Goal: Register for event/course

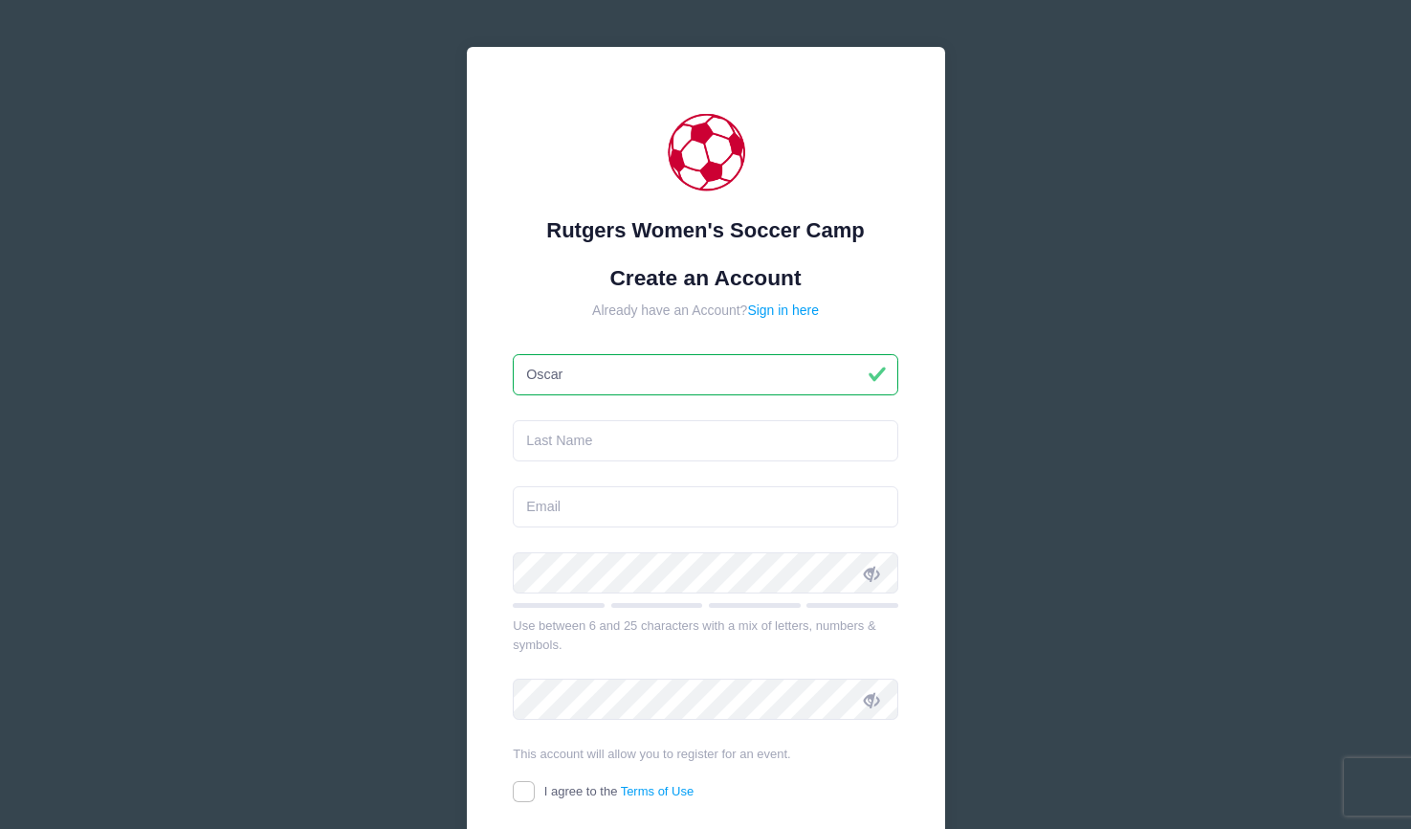
type input "Oscar"
type input "Vieni"
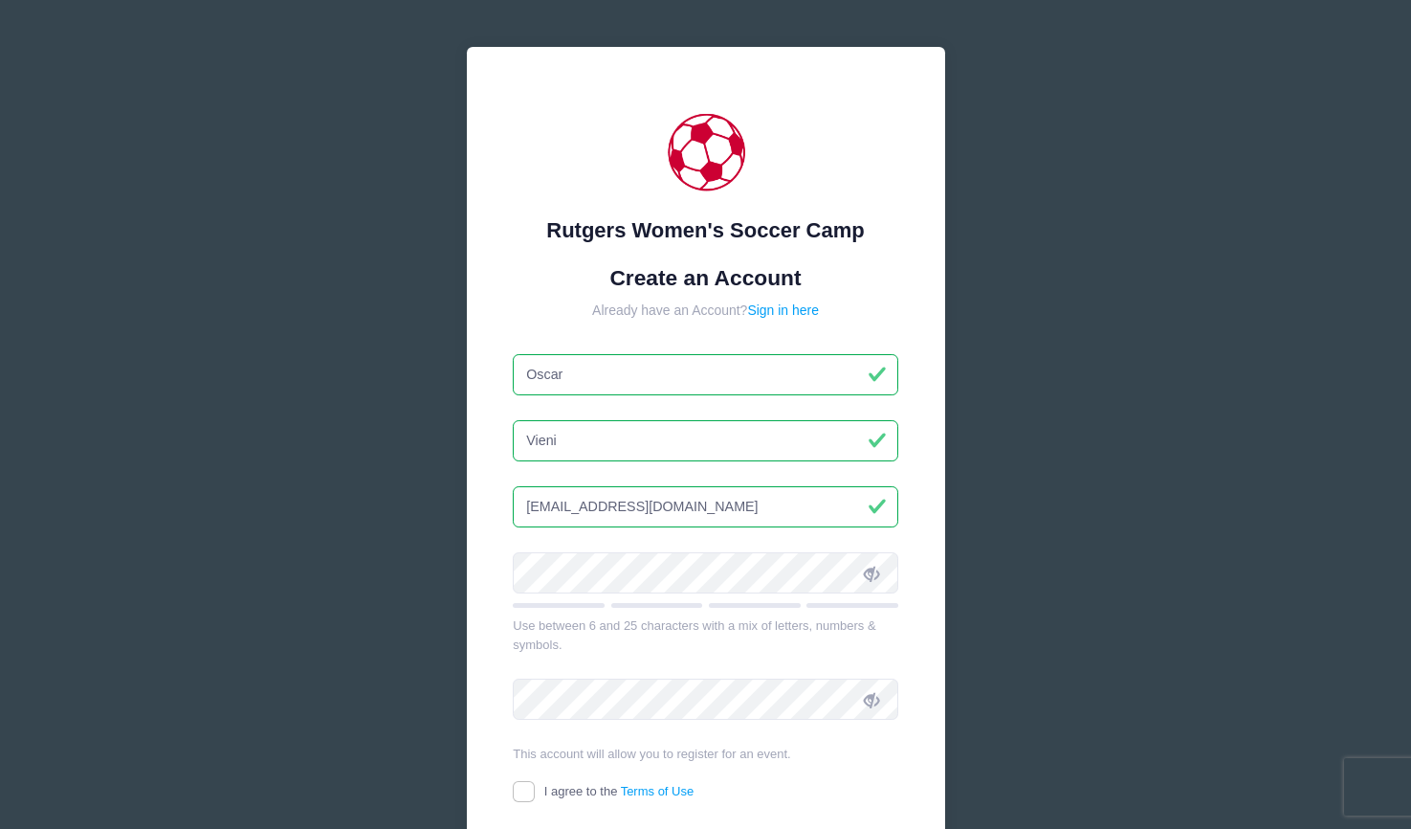
type input "[EMAIL_ADDRESS][DOMAIN_NAME]"
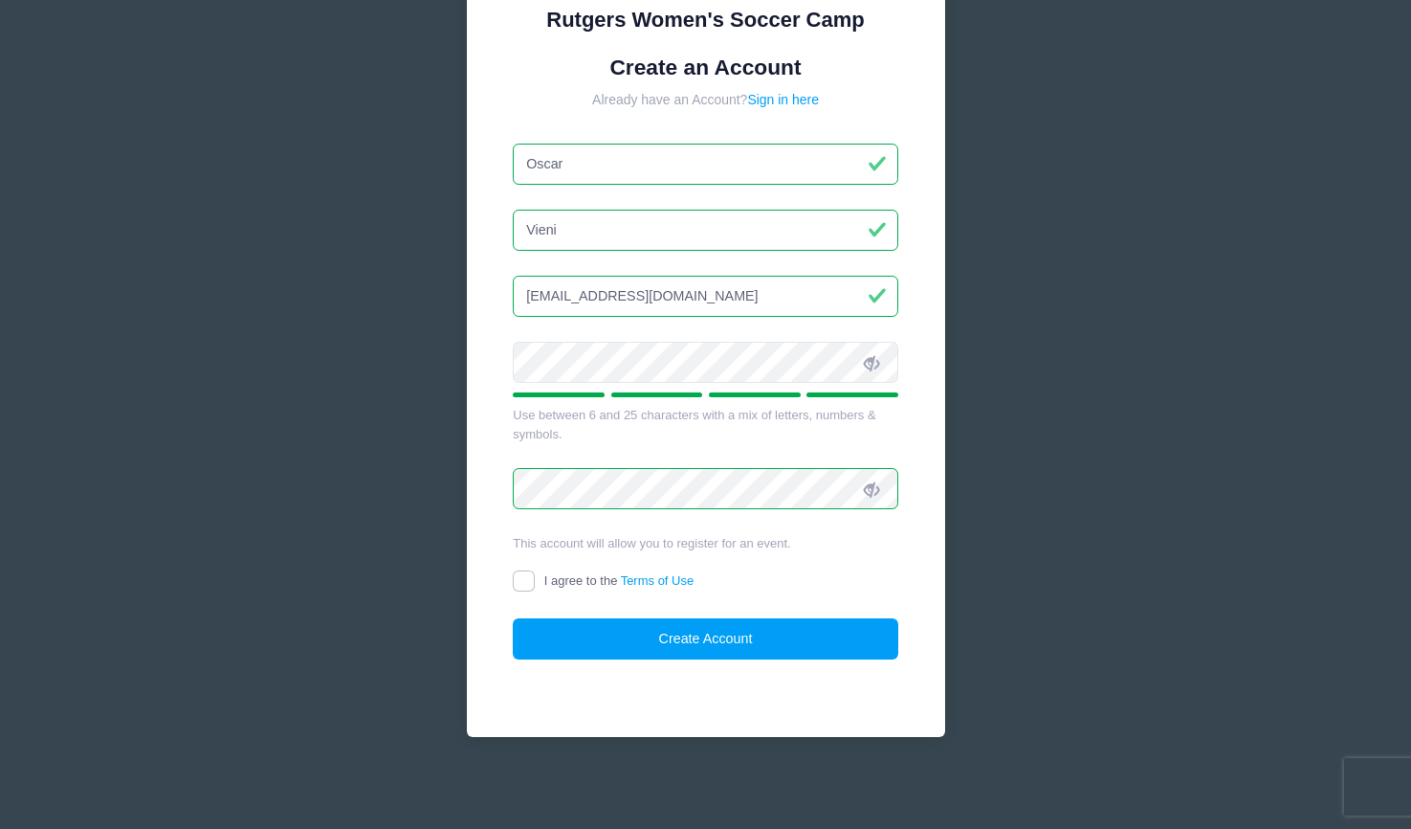
scroll to position [210, 0]
click at [521, 580] on input "I agree to the Terms of Use" at bounding box center [524, 582] width 22 height 22
checkbox input "true"
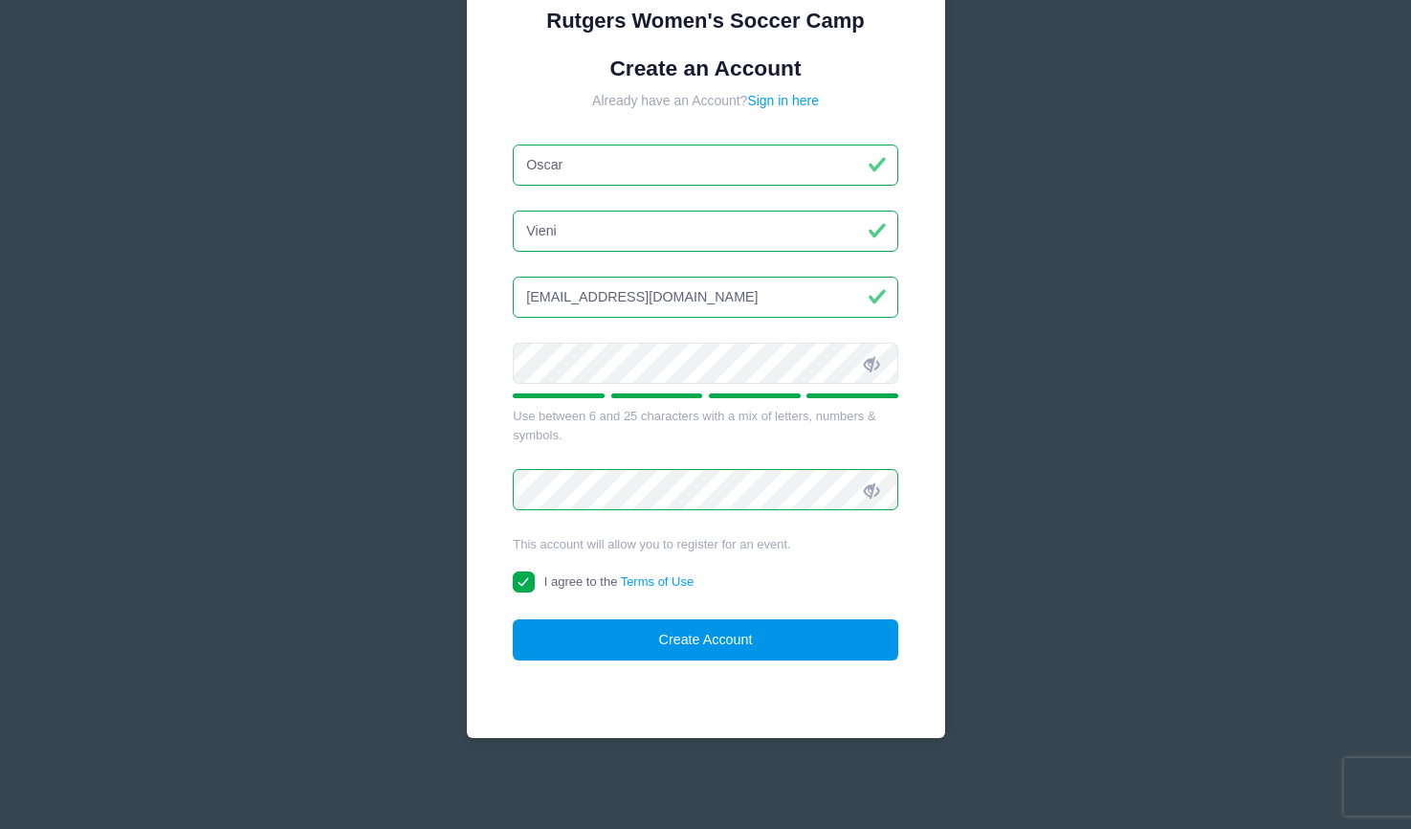
click at [586, 620] on button "Create Account" at bounding box center [706, 639] width 386 height 41
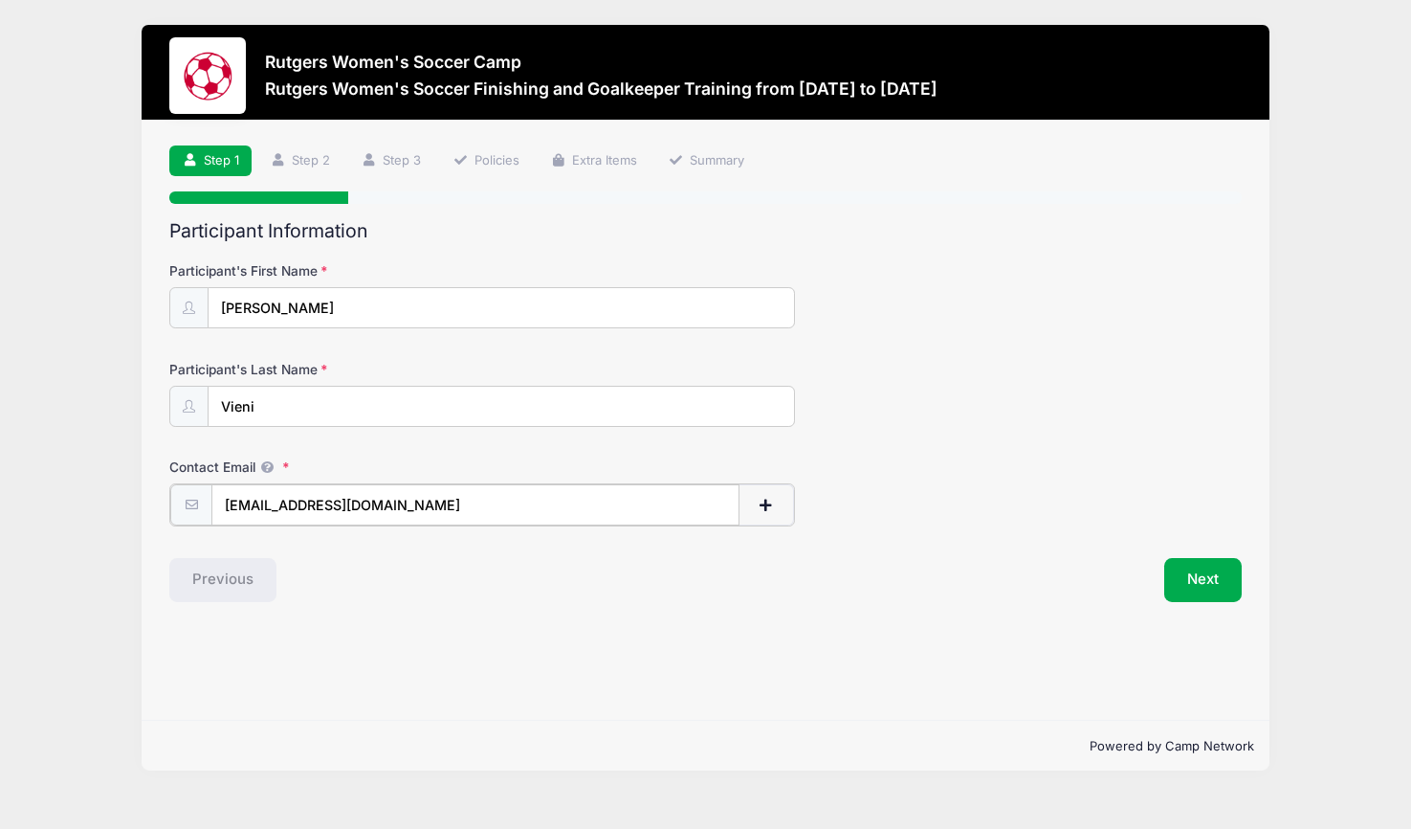
type input "[EMAIL_ADDRESS][DOMAIN_NAME]"
click at [1172, 435] on form "Participant's First Name [PERSON_NAME] Participant's Last Name [GEOGRAPHIC_DATA…" at bounding box center [705, 392] width 1073 height 263
drag, startPoint x: 1202, startPoint y: 564, endPoint x: 1213, endPoint y: 561, distance: 11.8
click at [1202, 563] on button "Next" at bounding box center [1202, 578] width 77 height 44
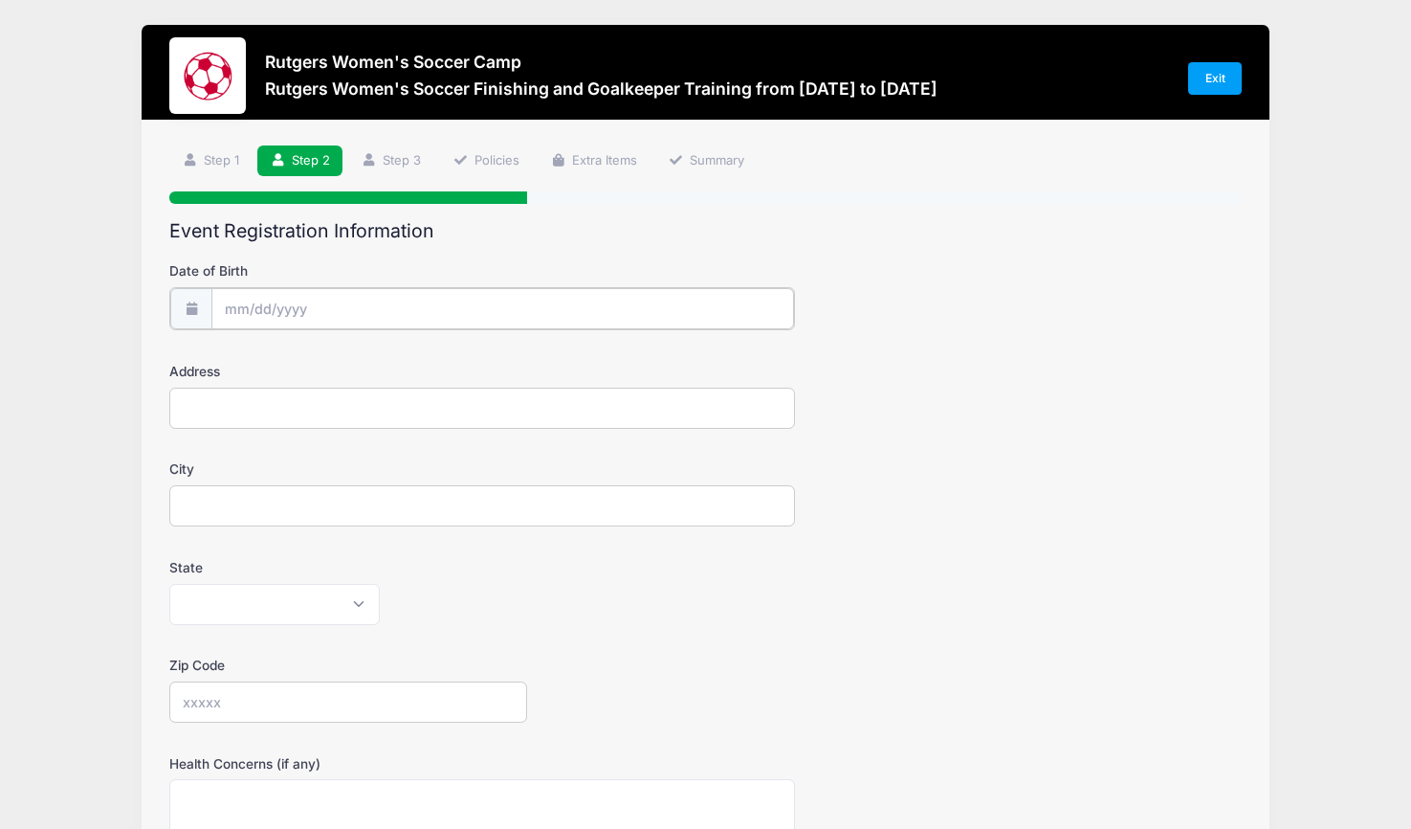
click at [601, 323] on input "Date of Birth" at bounding box center [502, 308] width 582 height 41
click at [242, 310] on input "Date of Birth" at bounding box center [502, 308] width 582 height 41
click at [413, 366] on span at bounding box center [415, 364] width 13 height 14
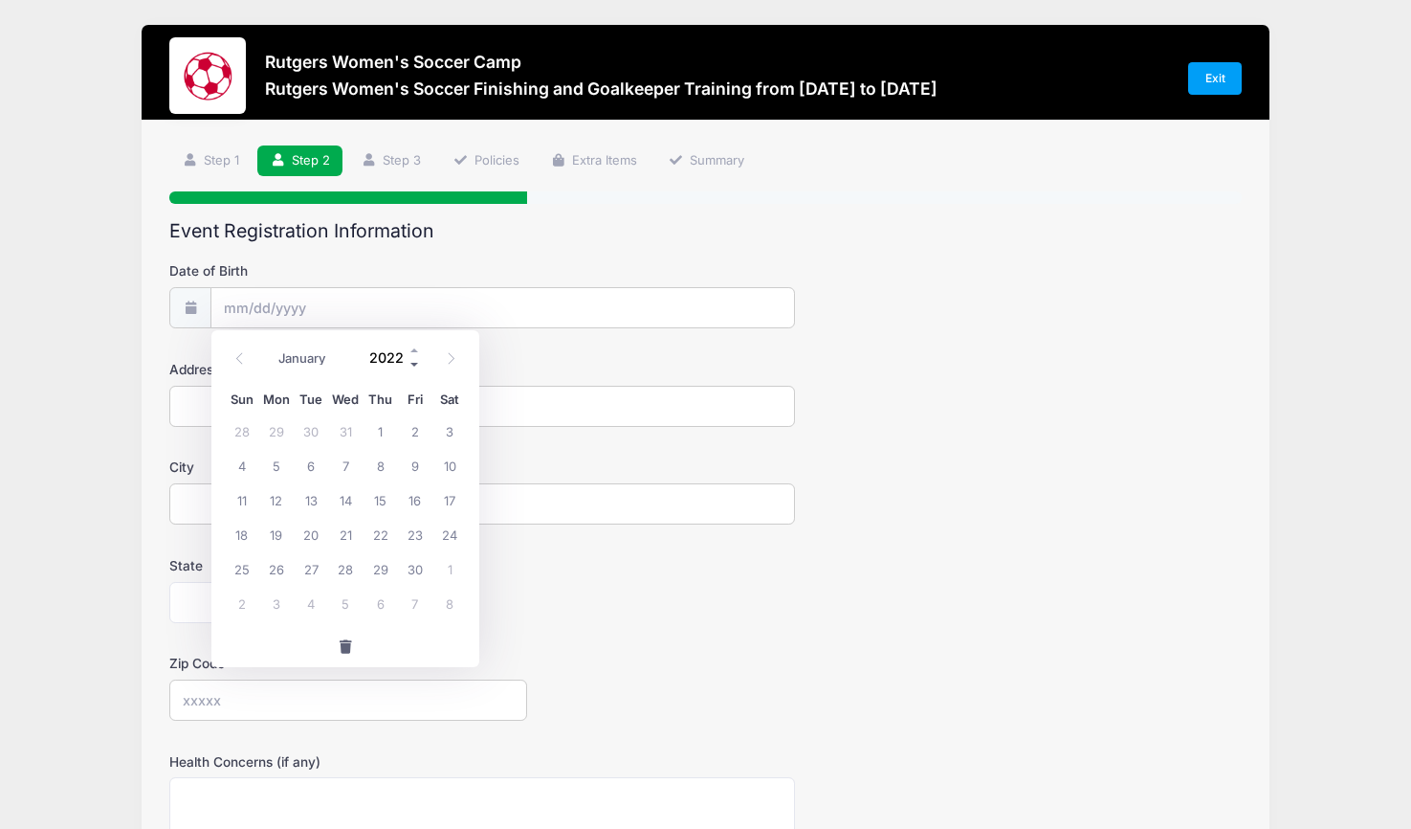
click at [413, 366] on span at bounding box center [415, 364] width 13 height 14
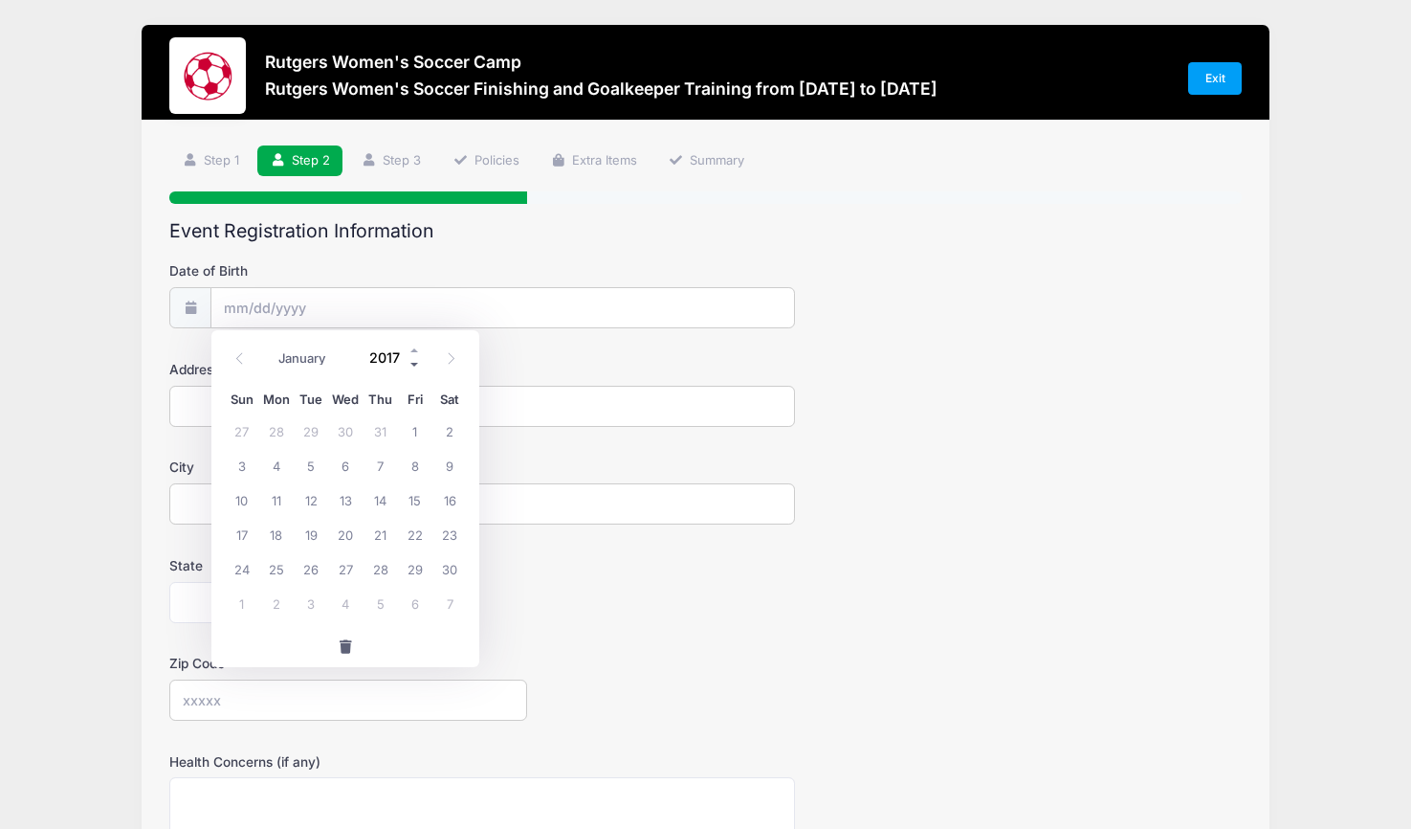
click at [413, 366] on span at bounding box center [415, 364] width 13 height 14
type input "2016"
click at [255, 359] on span at bounding box center [240, 359] width 32 height 33
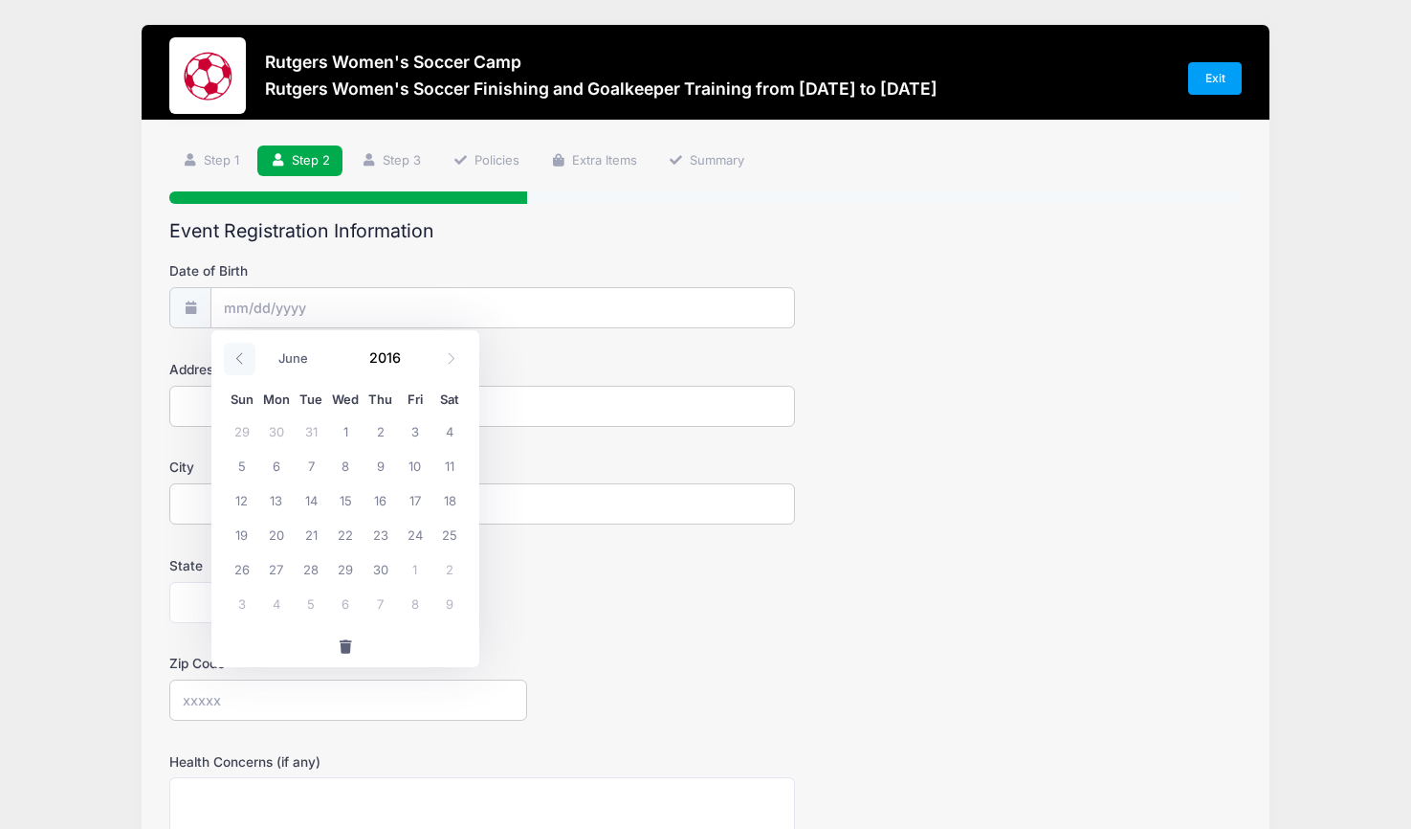
click at [255, 359] on span at bounding box center [240, 359] width 32 height 33
click at [449, 352] on icon at bounding box center [451, 358] width 12 height 12
select select "3"
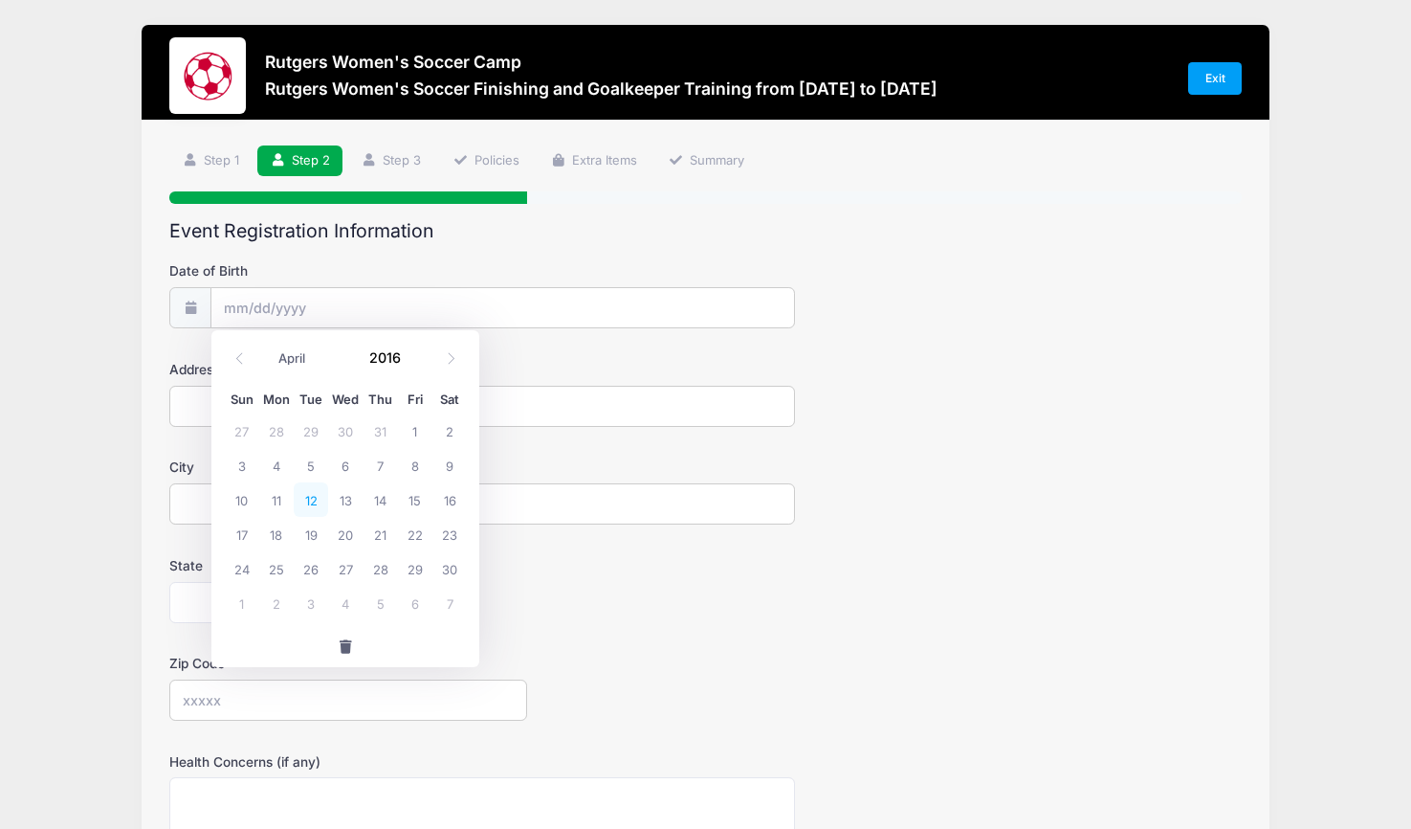
click at [306, 496] on span "12" at bounding box center [311, 499] width 34 height 34
type input "[DATE]"
type input "[STREET_ADDRESS][PERSON_NAME]"
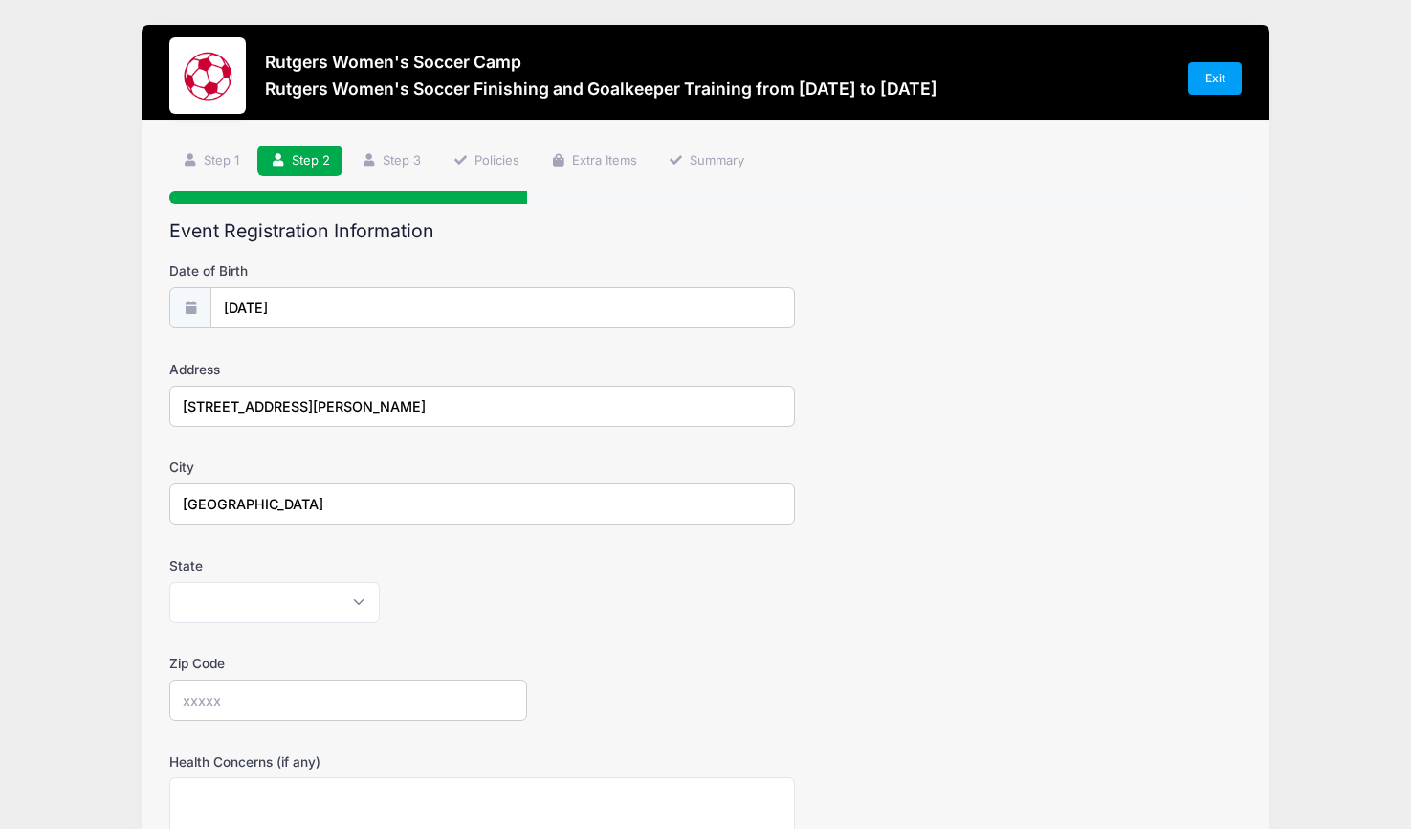
type input "[GEOGRAPHIC_DATA]"
select select "NJ"
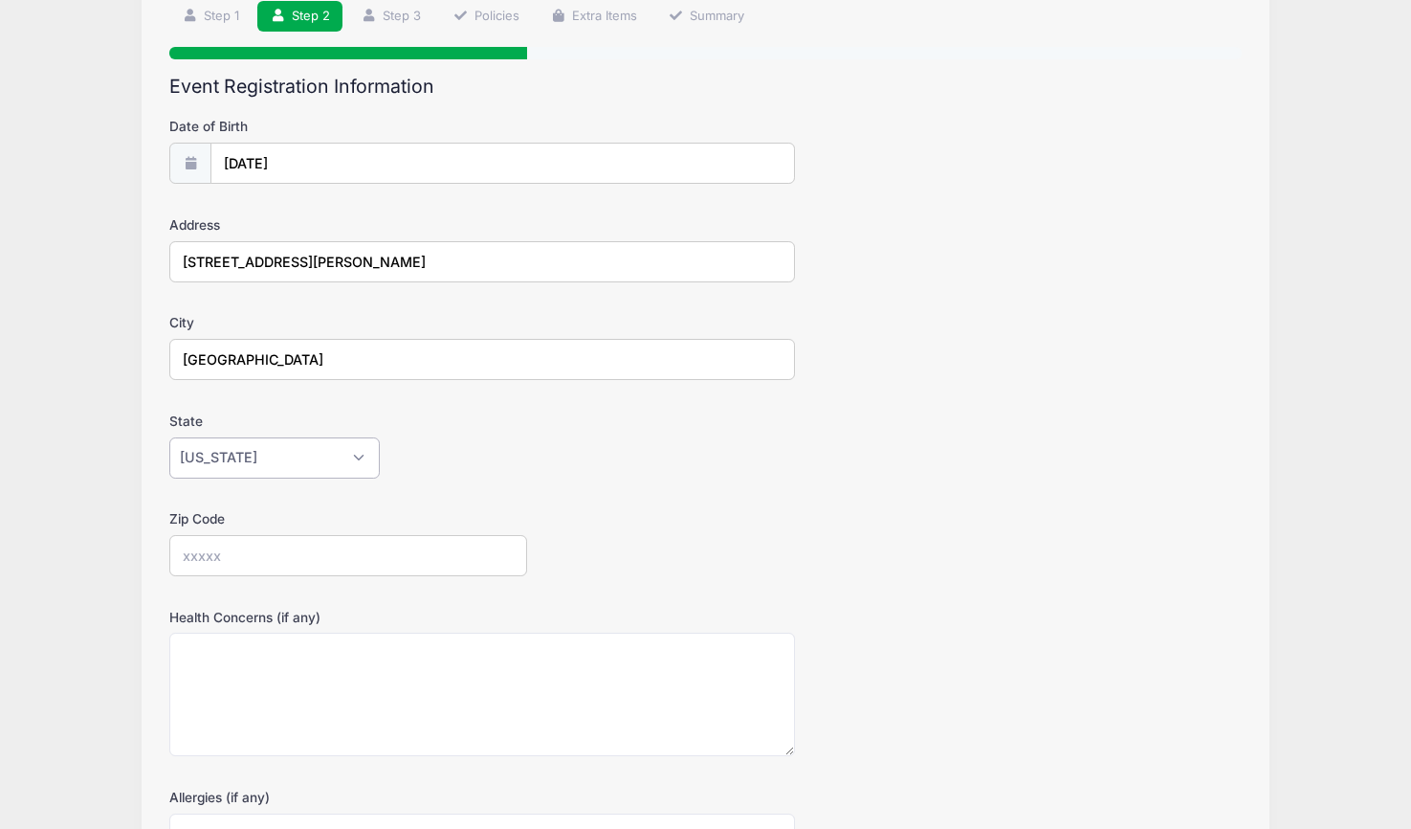
scroll to position [168, 0]
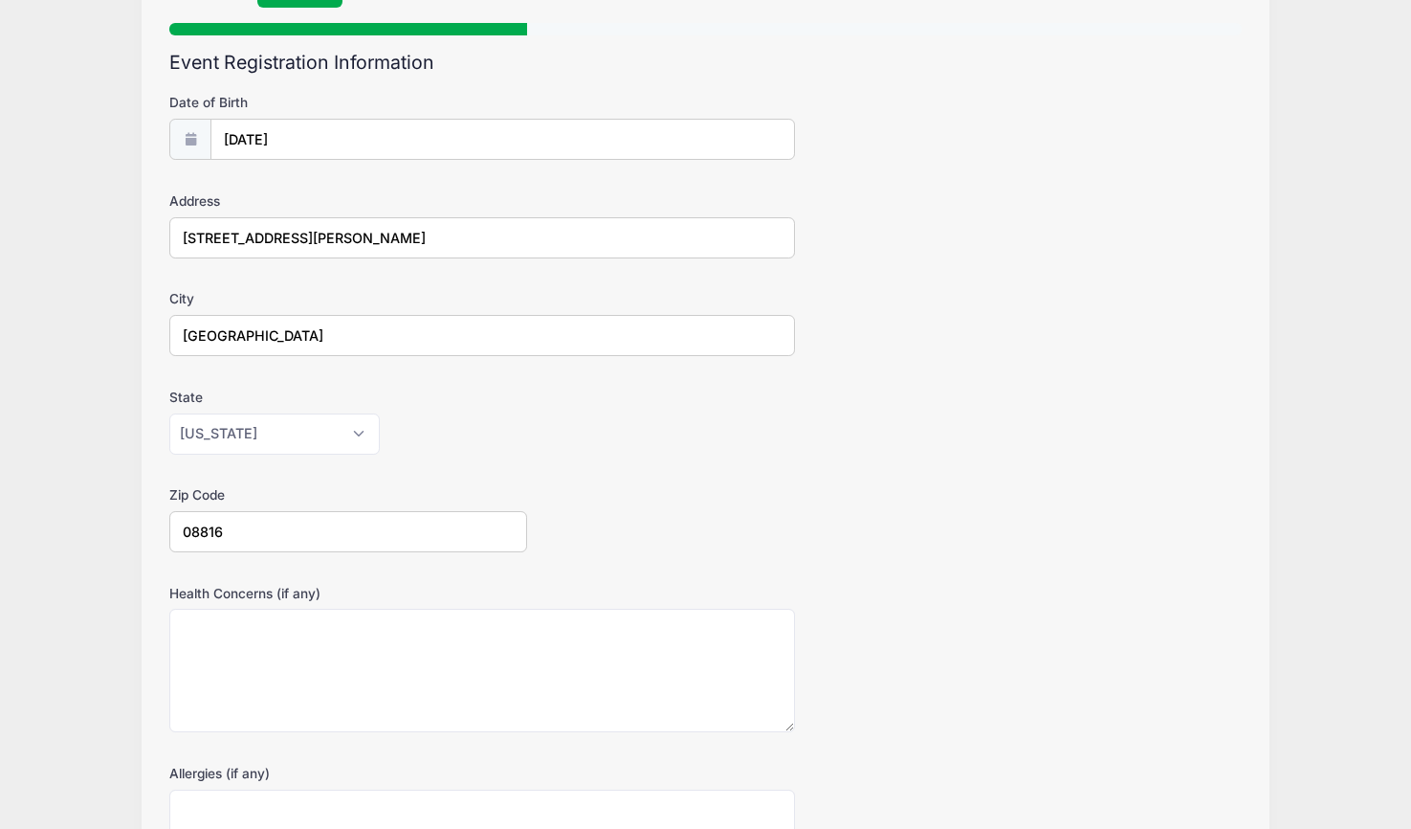
type input "08816"
click at [357, 706] on textarea "Health Concerns (if any)" at bounding box center [482, 670] width 626 height 123
type textarea "F"
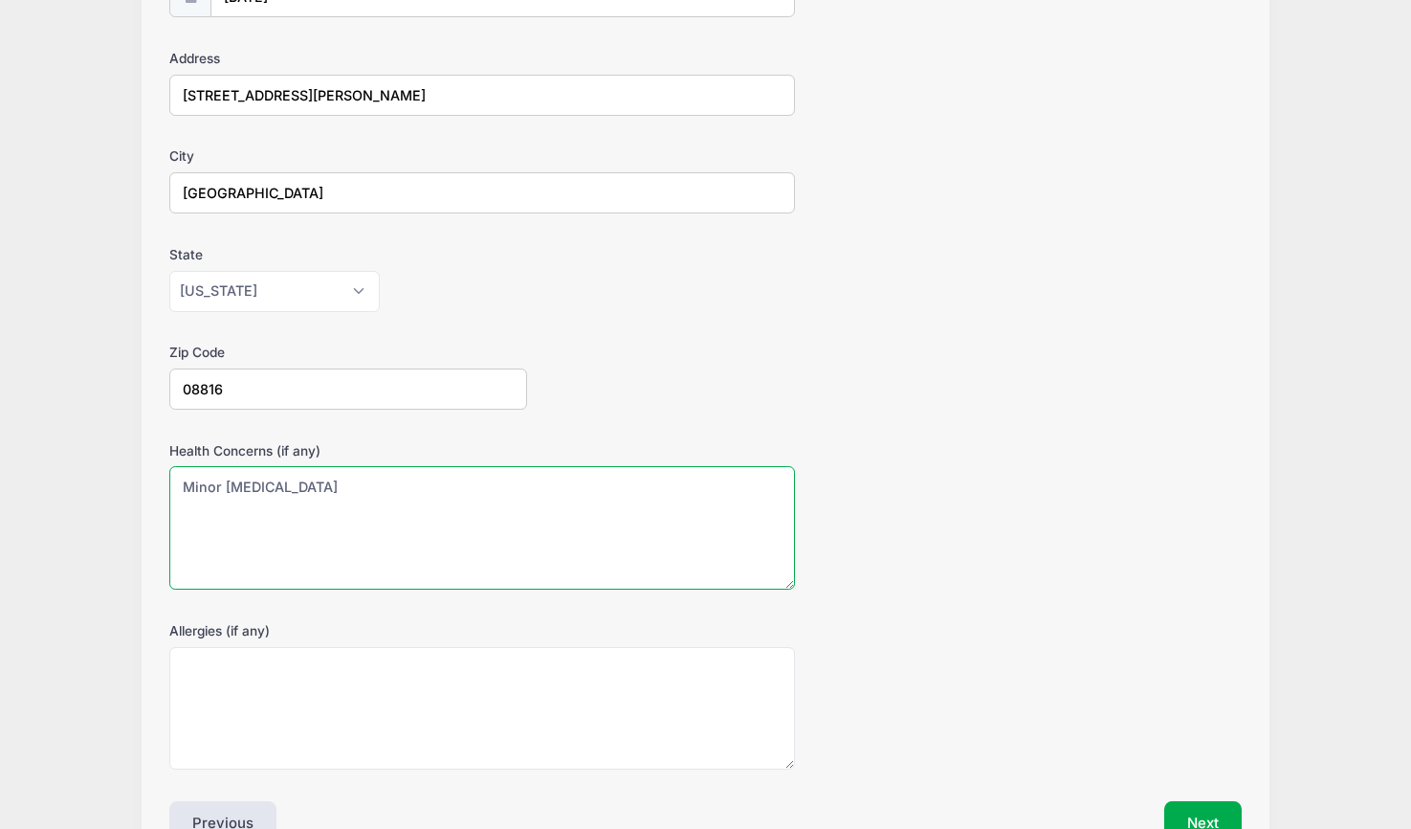
scroll to position [325, 0]
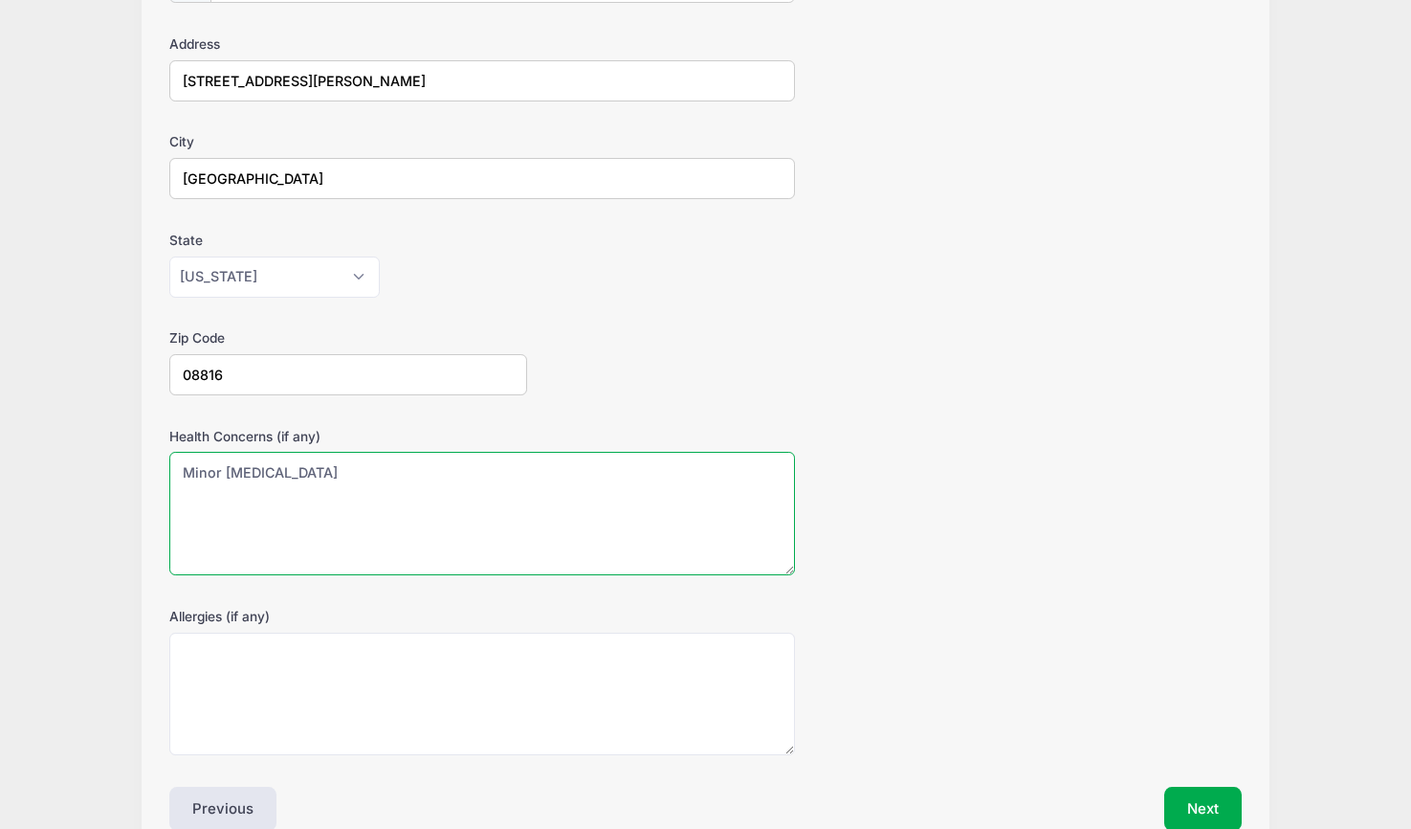
type textarea "Minor [MEDICAL_DATA]"
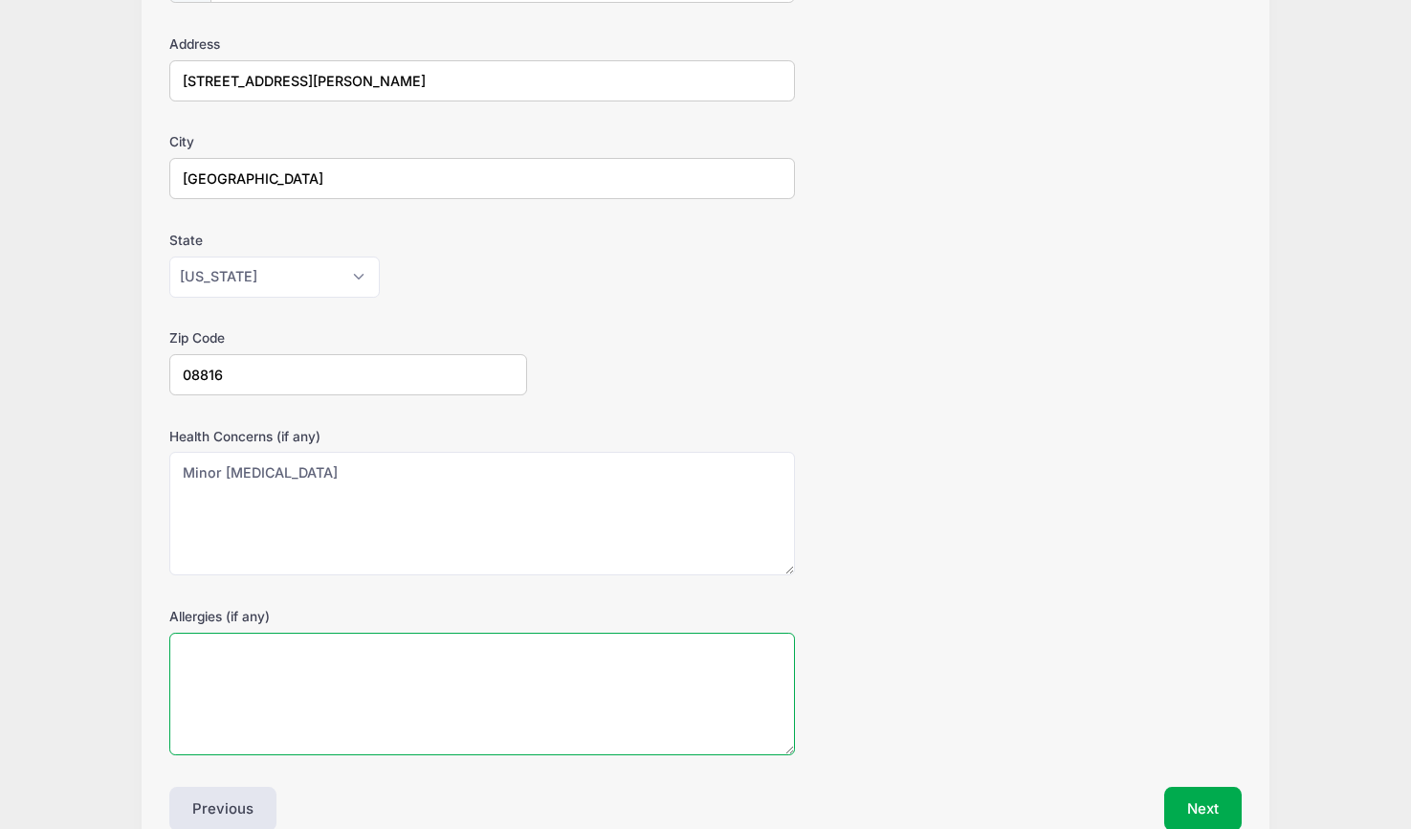
click at [527, 675] on textarea "Allergies (if any)" at bounding box center [482, 693] width 626 height 123
type textarea "Milk, eggs, peanuts, tree nuts"
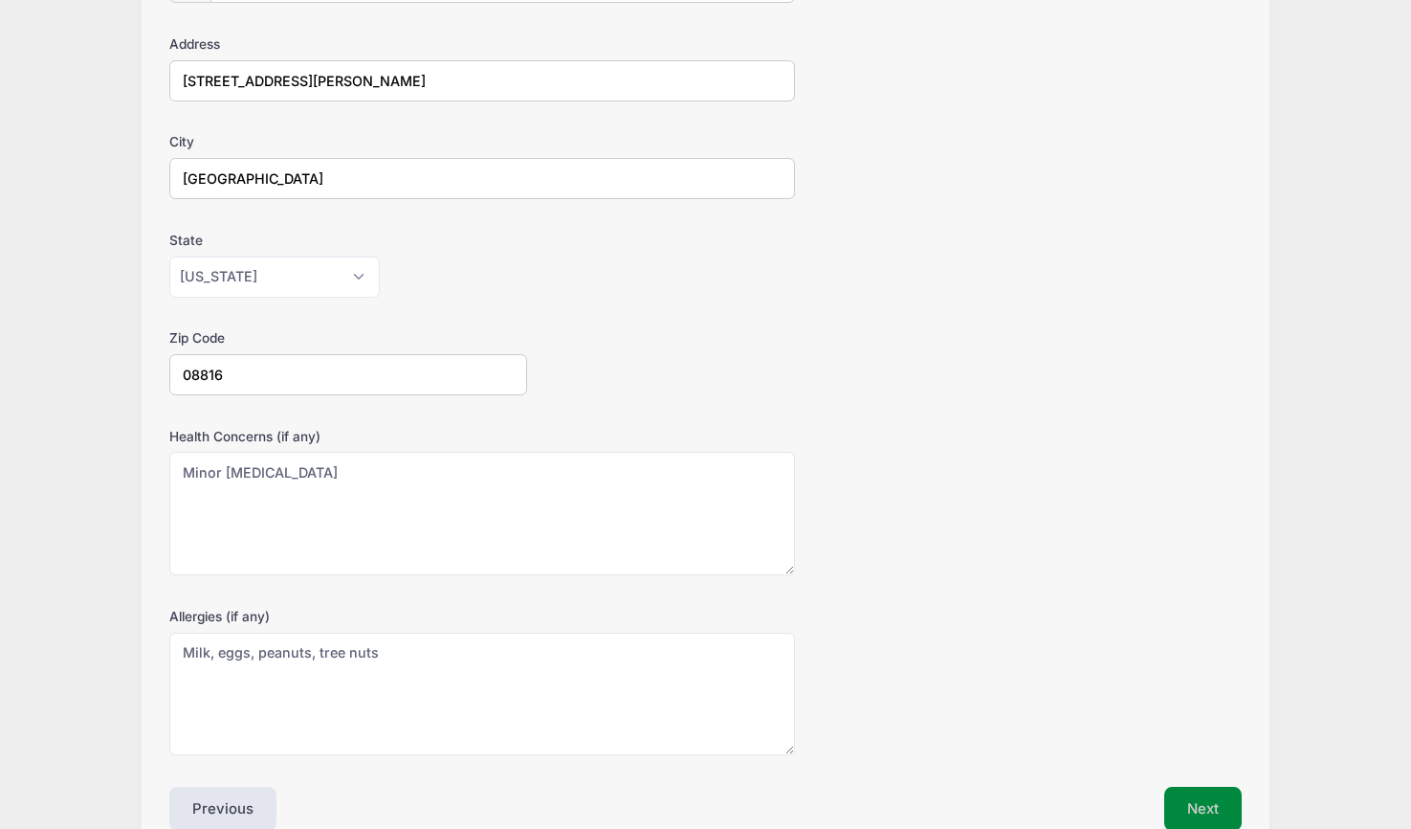
click at [1174, 804] on button "Next" at bounding box center [1202, 808] width 77 height 44
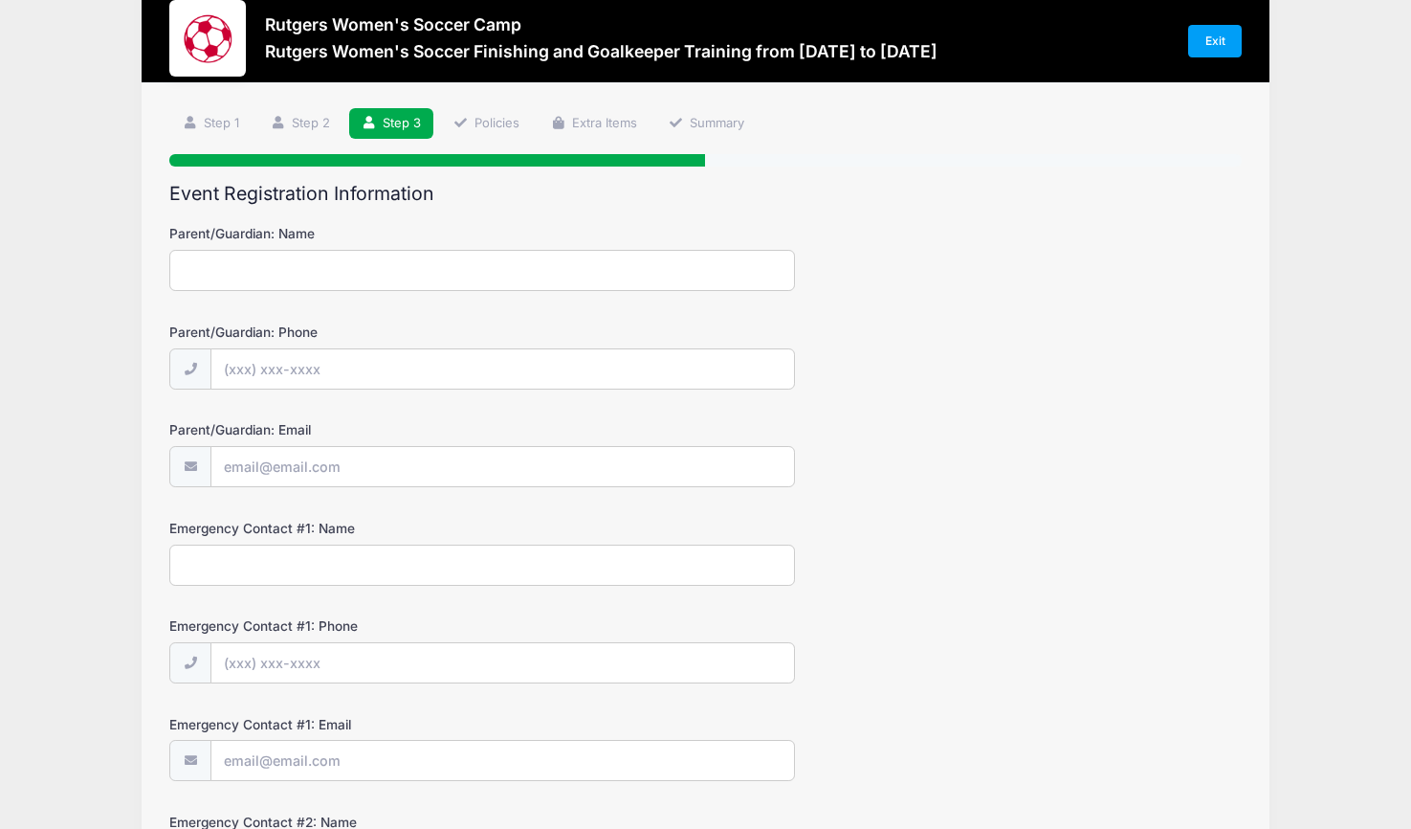
scroll to position [0, 0]
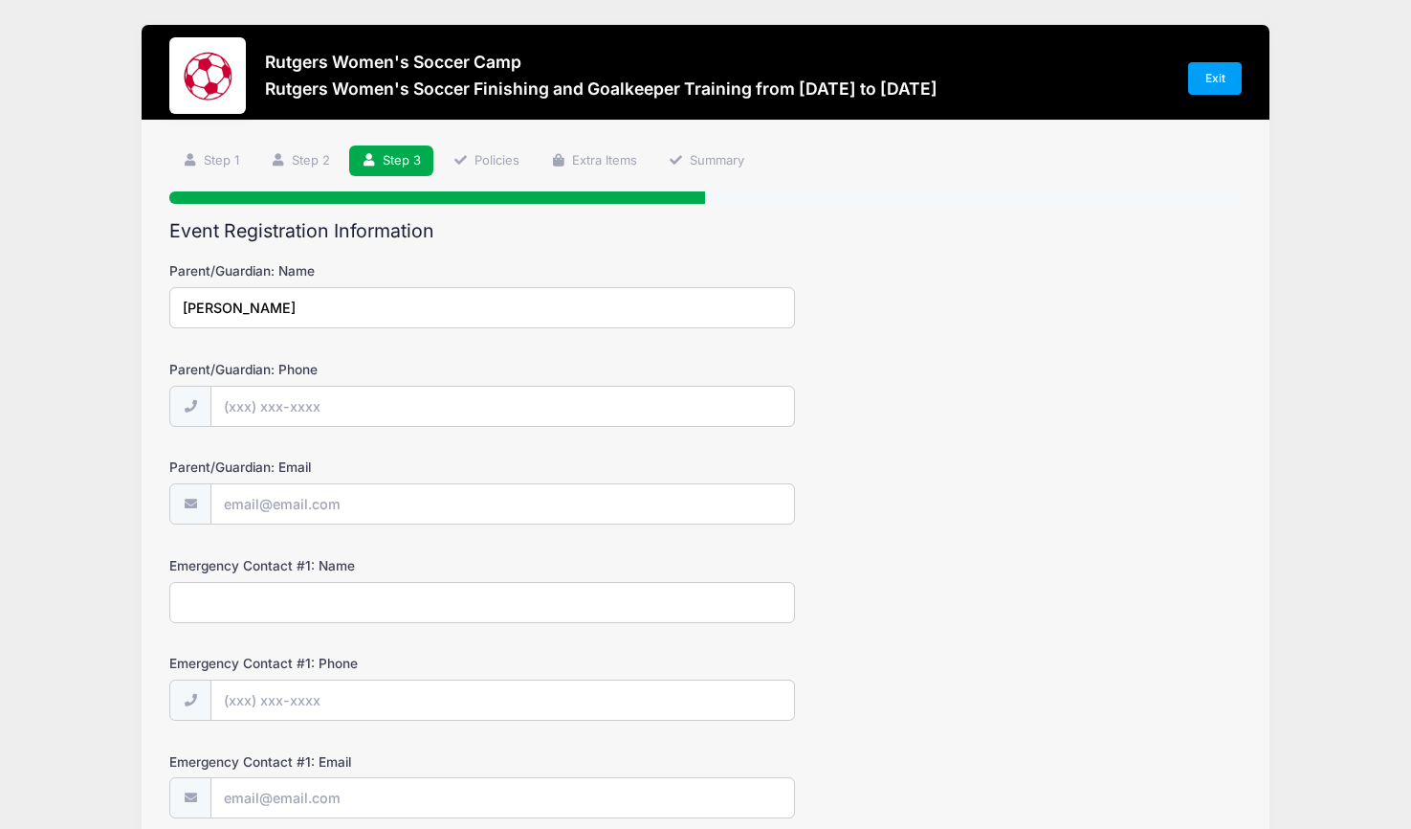
type input "[PERSON_NAME]"
type input "[PHONE_NUMBER]"
type input "[EMAIL_ADDRESS][DOMAIN_NAME]"
click at [280, 606] on input "9083701396" at bounding box center [482, 602] width 626 height 41
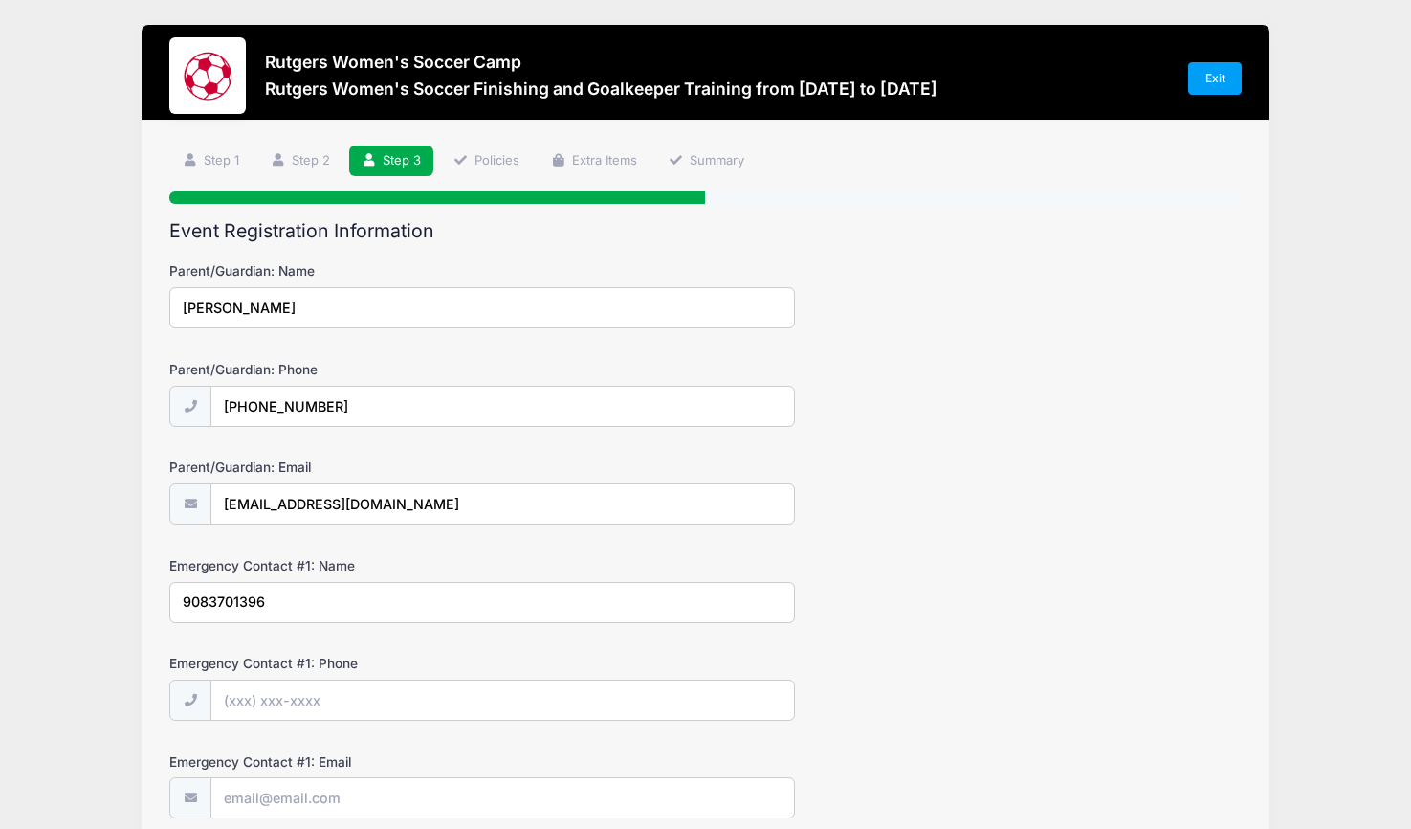
click at [363, 595] on input "9083701396" at bounding box center [482, 602] width 626 height 41
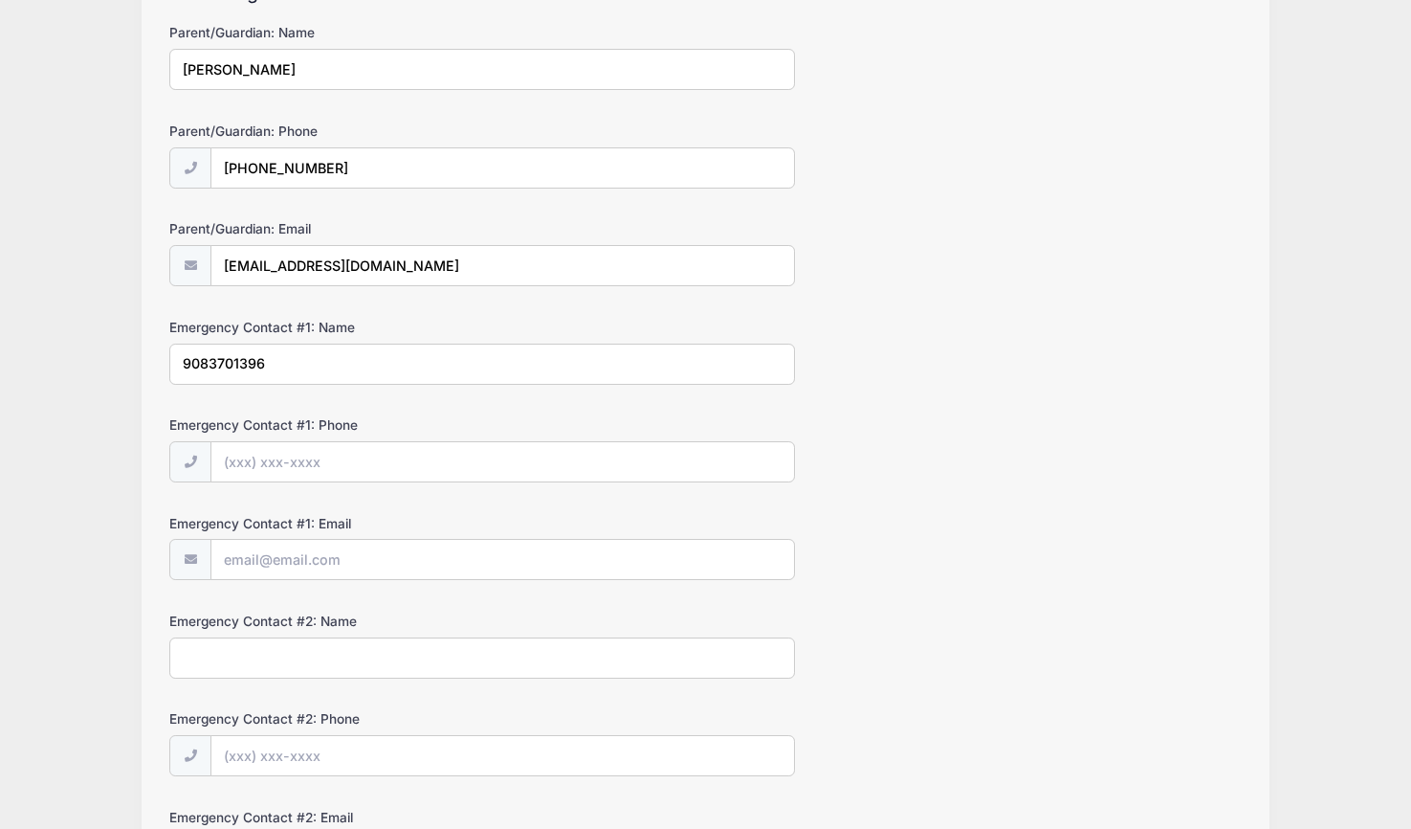
scroll to position [255, 0]
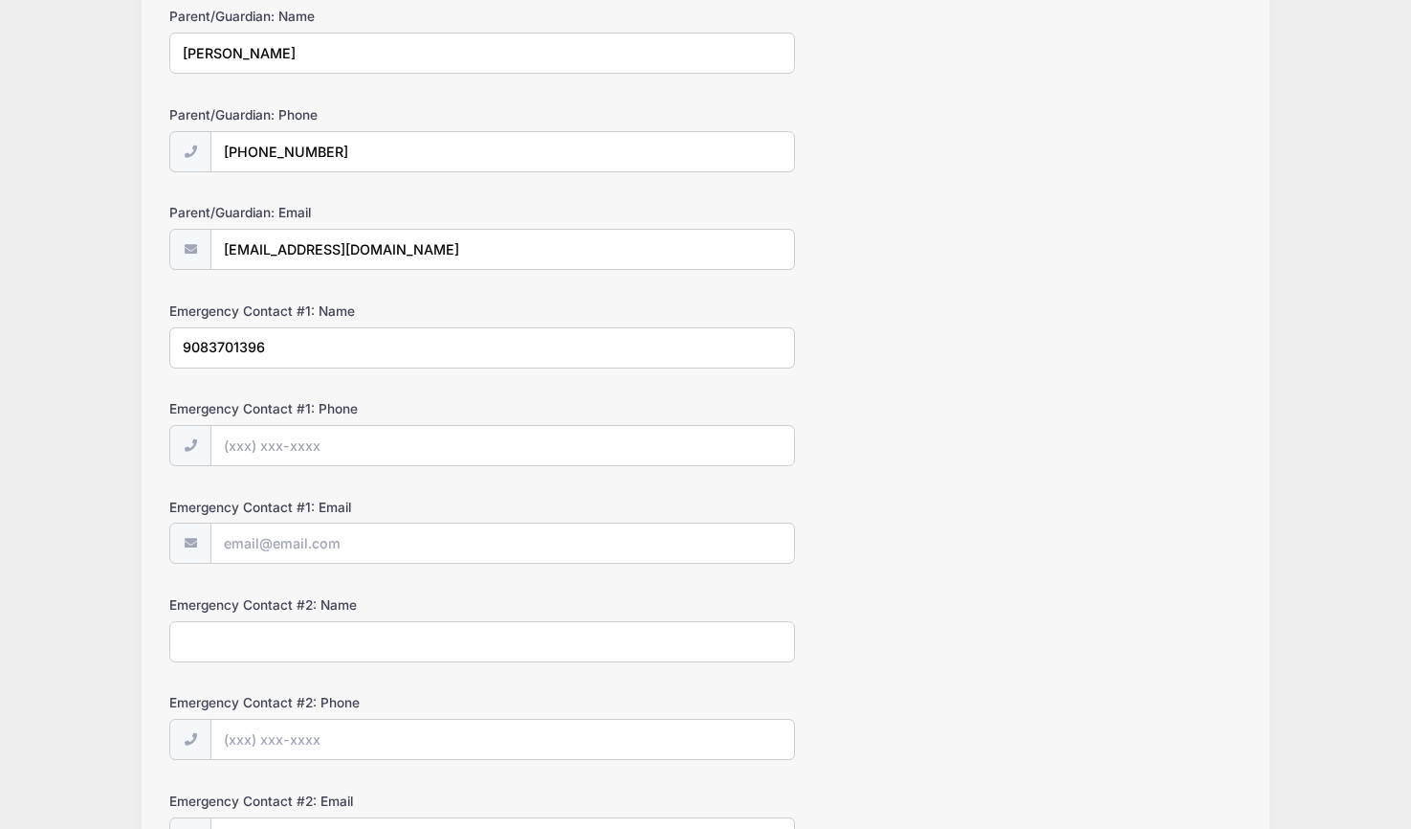
click at [398, 341] on input "9083701396" at bounding box center [482, 347] width 626 height 41
type input "[PERSON_NAME]"
type input "[PHONE_NUMBER]"
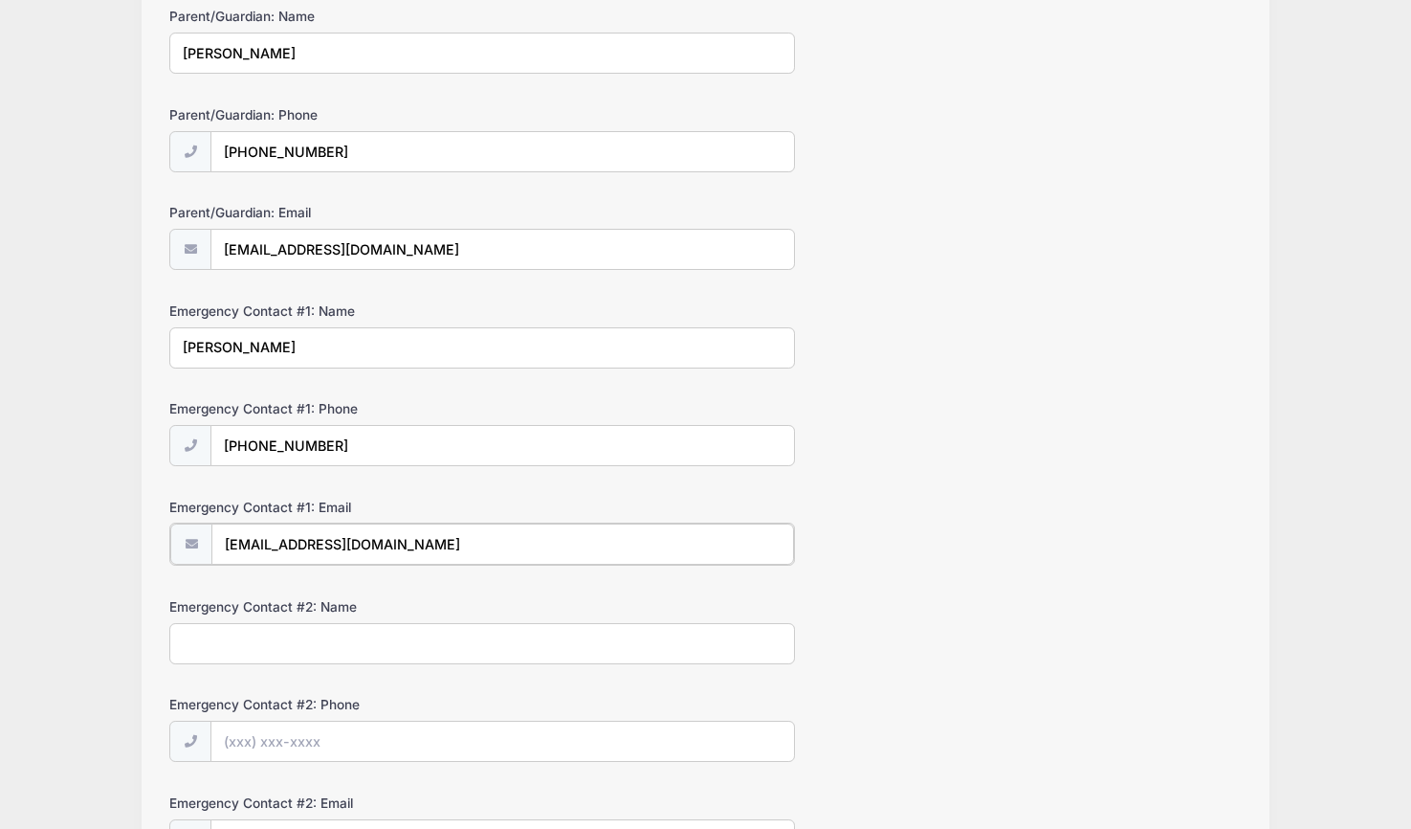
type input "[EMAIL_ADDRESS][DOMAIN_NAME]"
type input "[PERSON_NAME]"
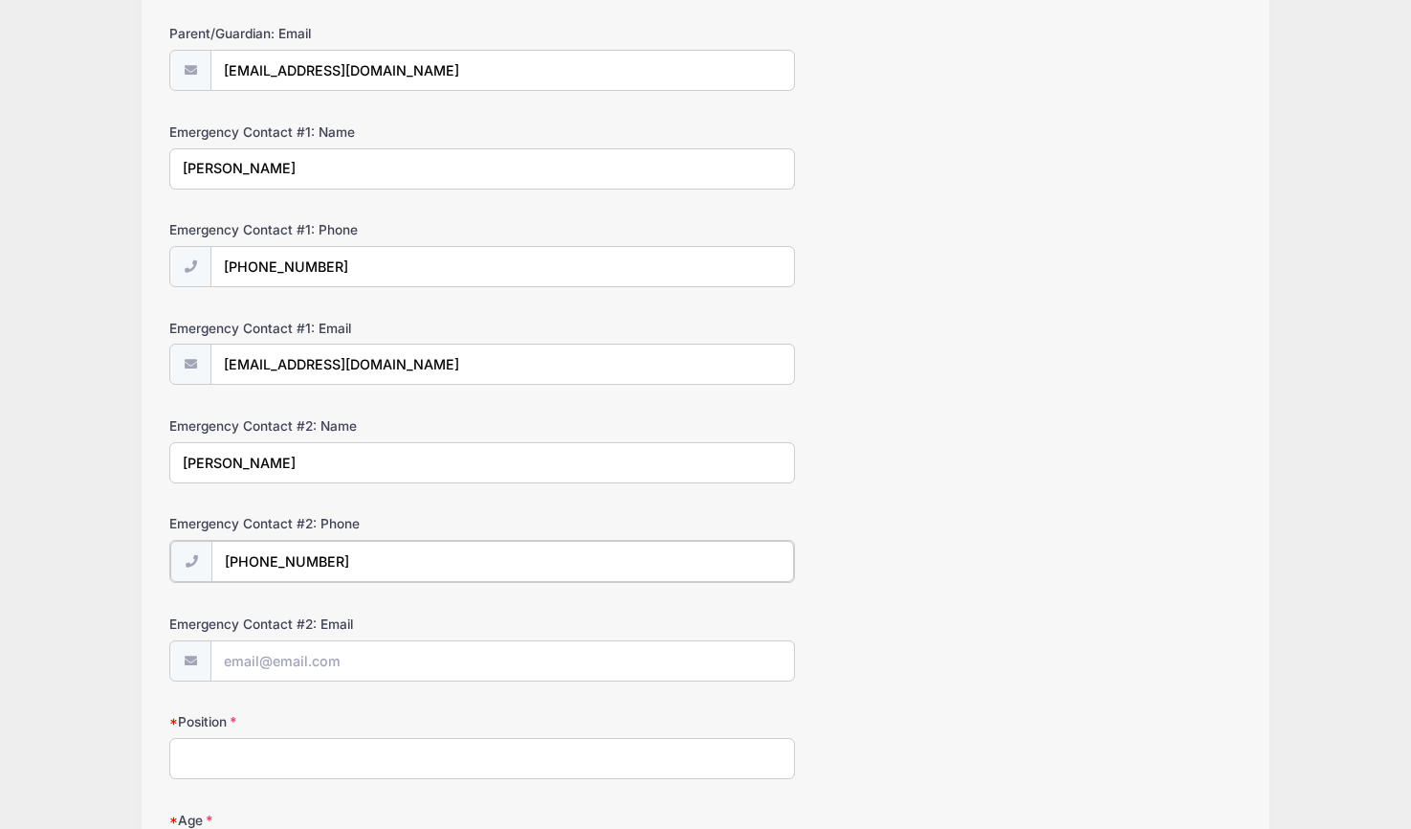
scroll to position [442, 0]
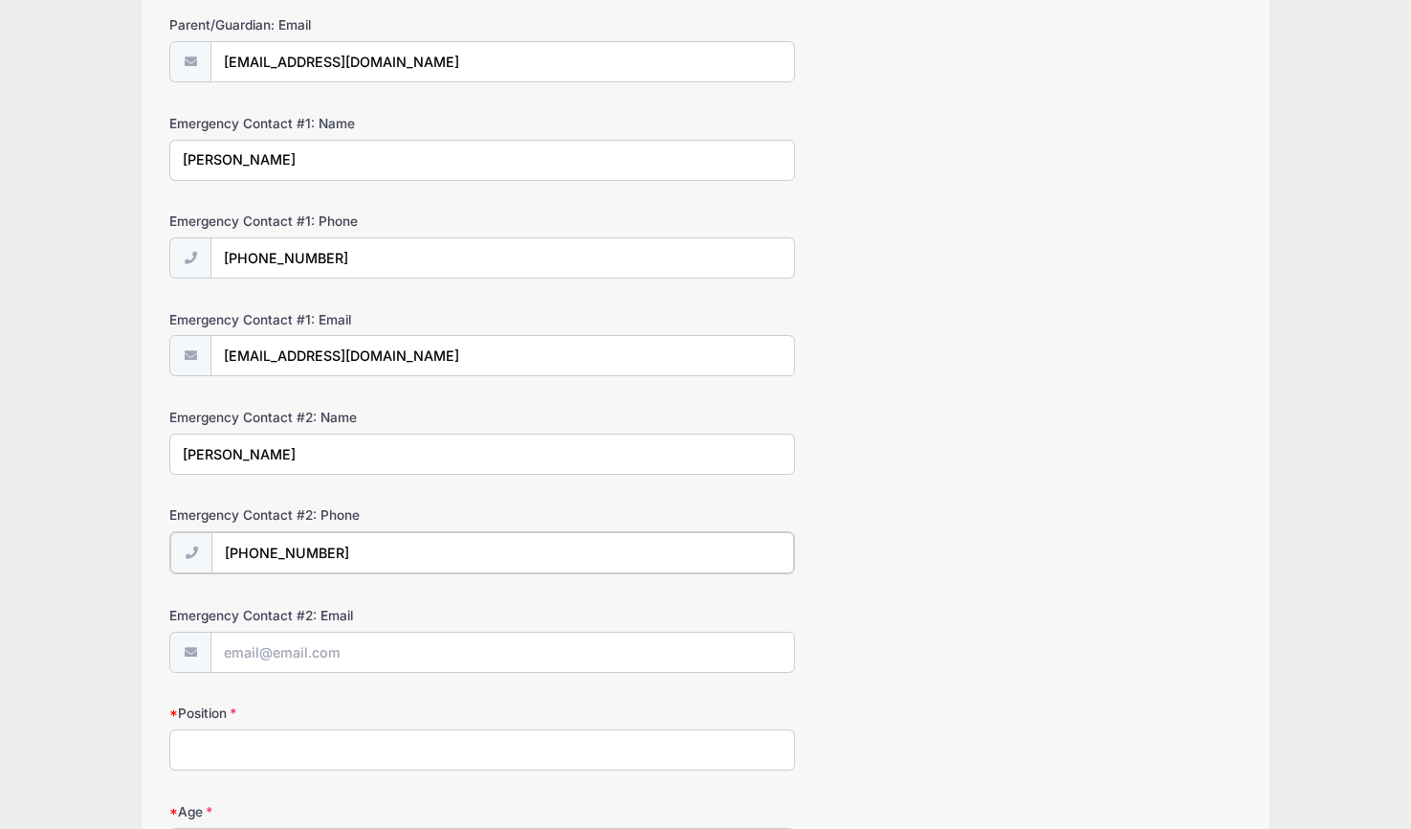
type input "[PHONE_NUMBER]"
type input "[EMAIL_ADDRESS][DOMAIN_NAME]"
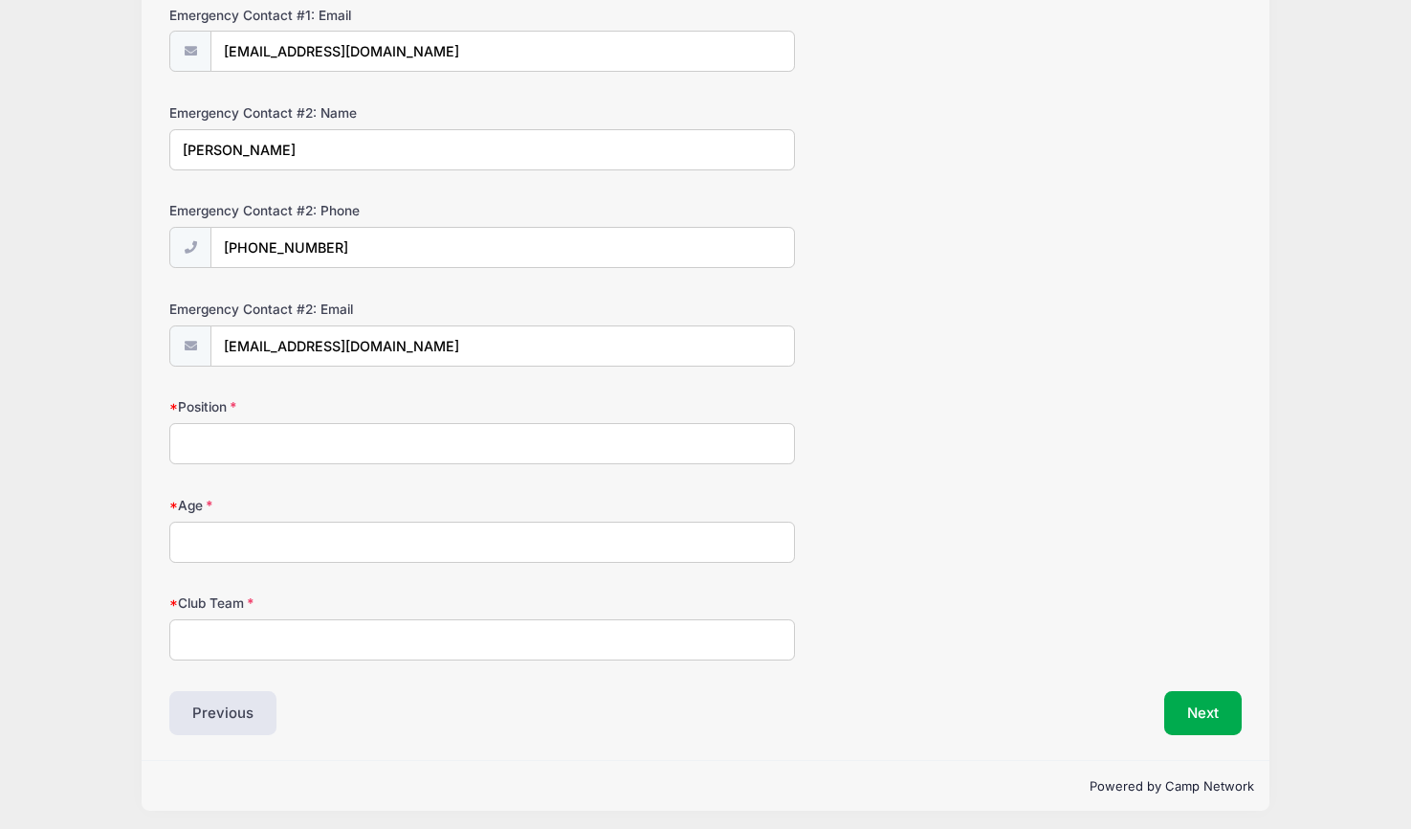
scroll to position [745, 0]
type input "Striker / Goalkeeper"
type input "9"
type input "PDA Blue"
click at [1204, 698] on button "Next" at bounding box center [1202, 714] width 77 height 44
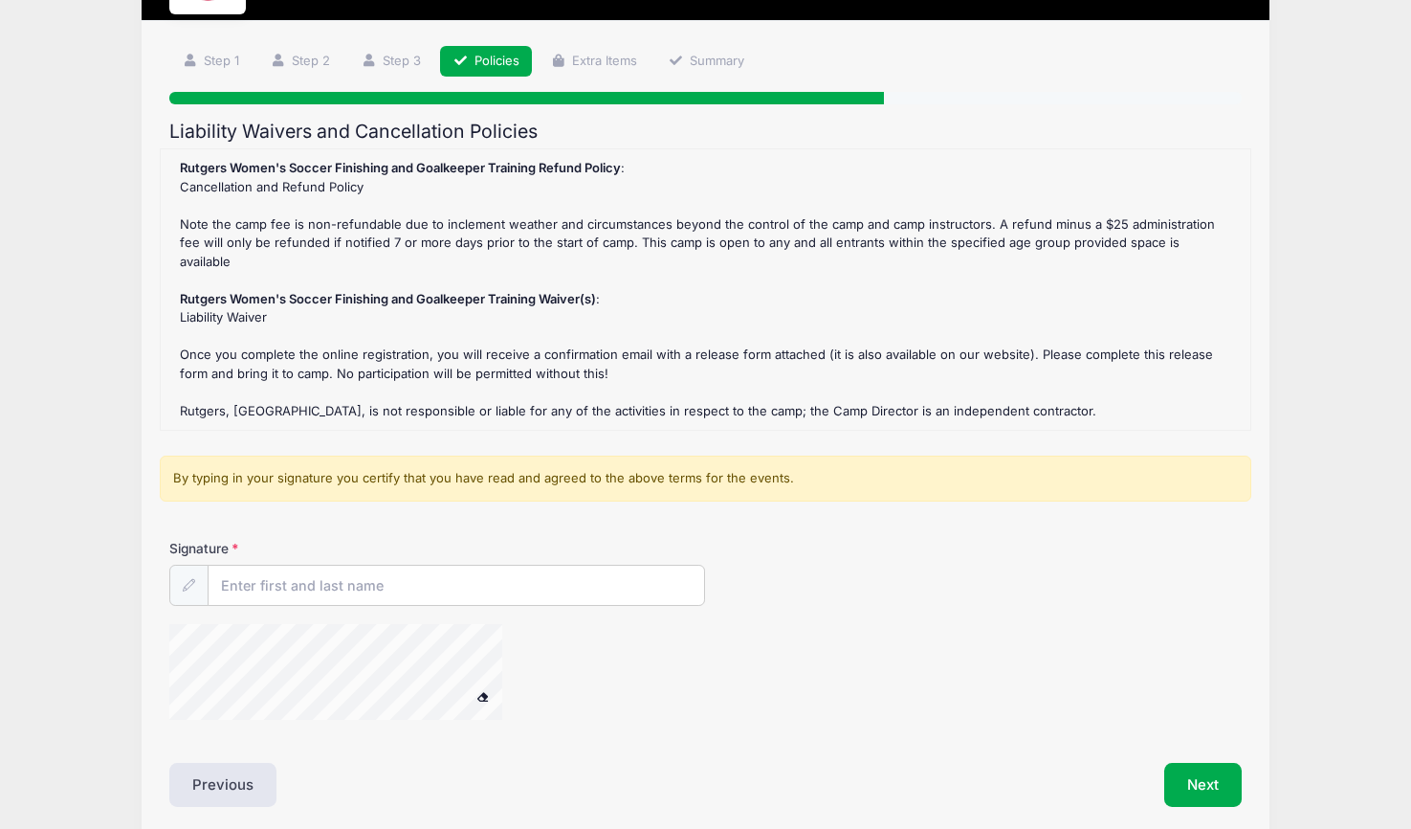
scroll to position [0, 0]
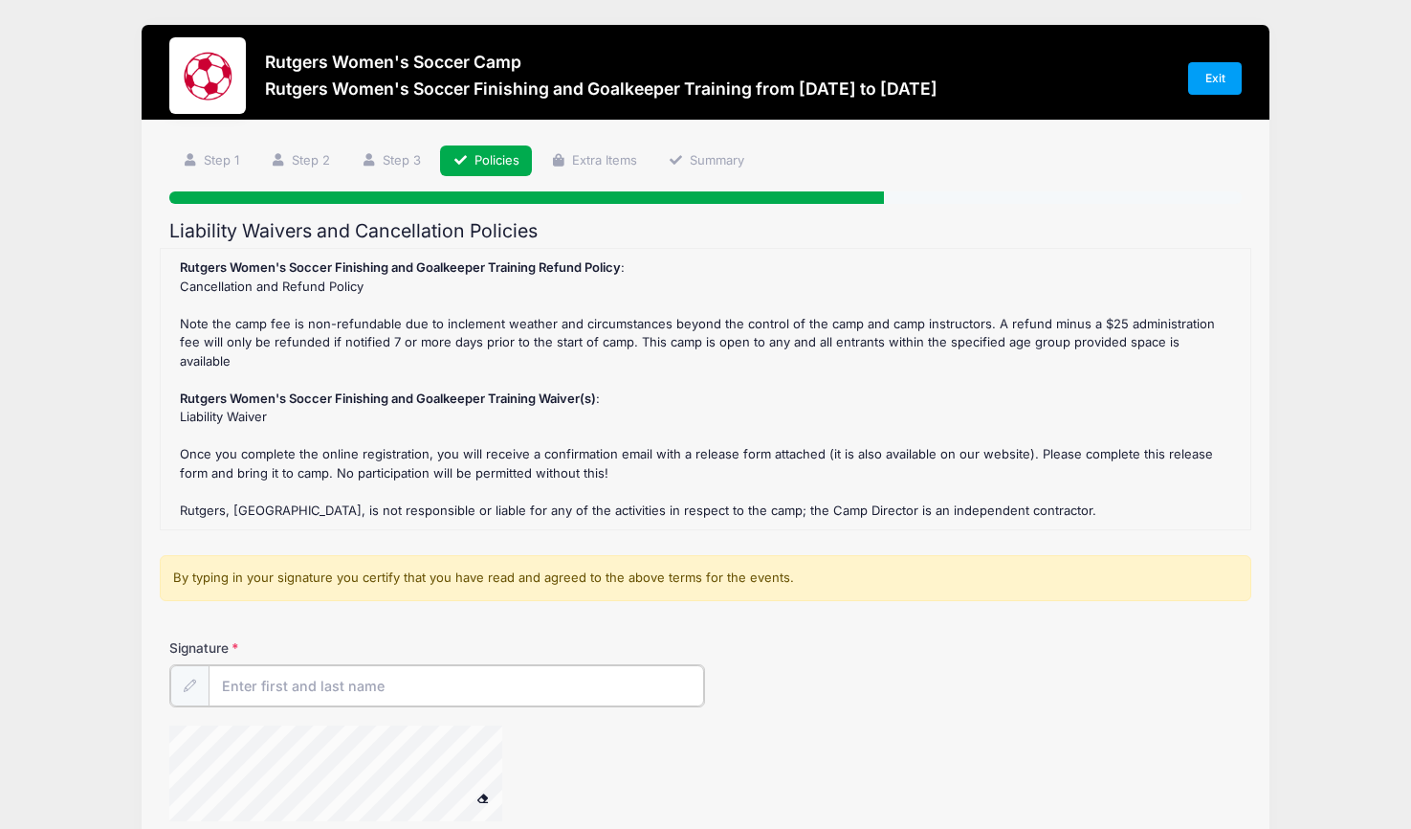
click at [352, 665] on input "Signature" at bounding box center [457, 685] width 496 height 41
type input "[PERSON_NAME]"
click at [186, 678] on icon at bounding box center [189, 684] width 12 height 12
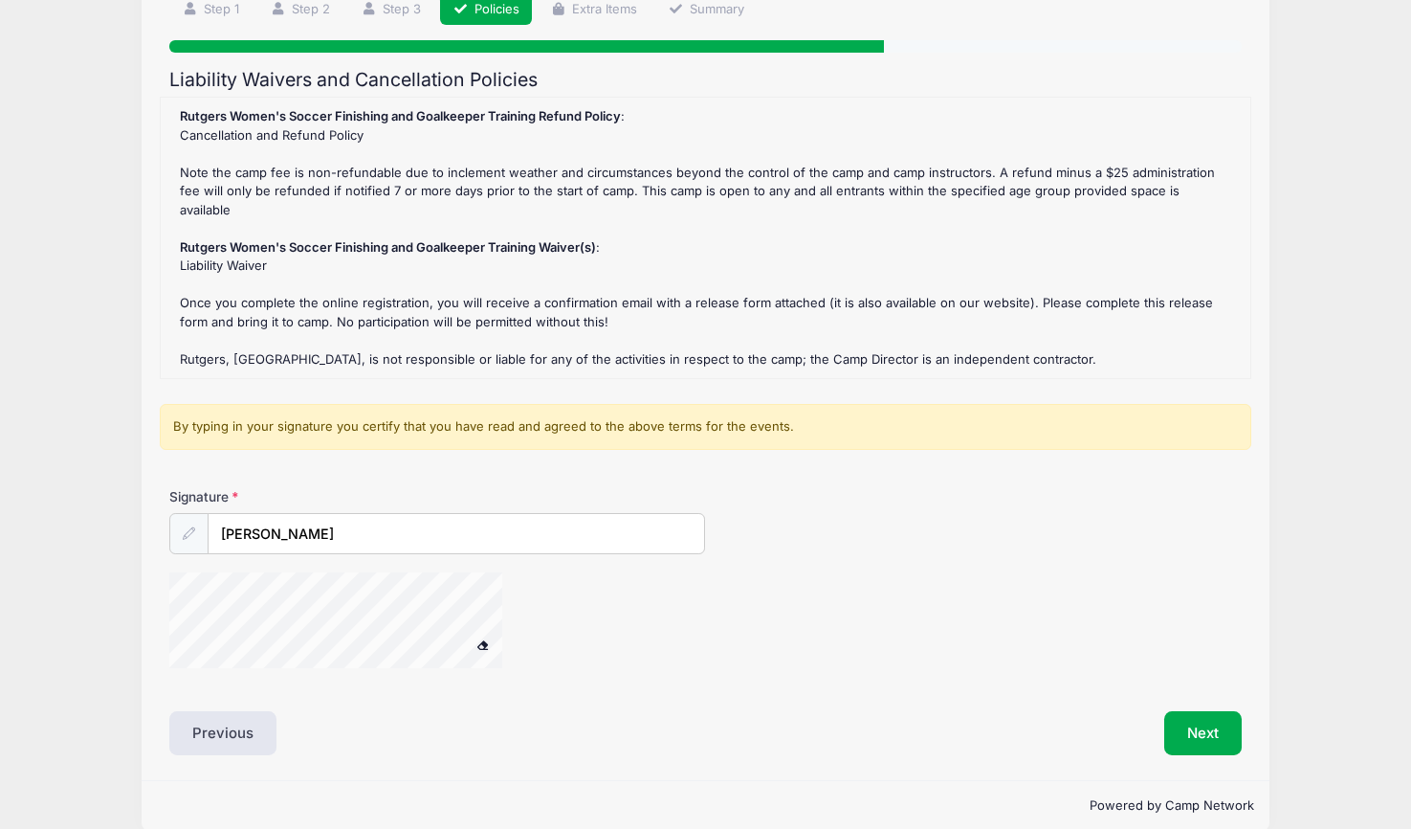
scroll to position [149, 0]
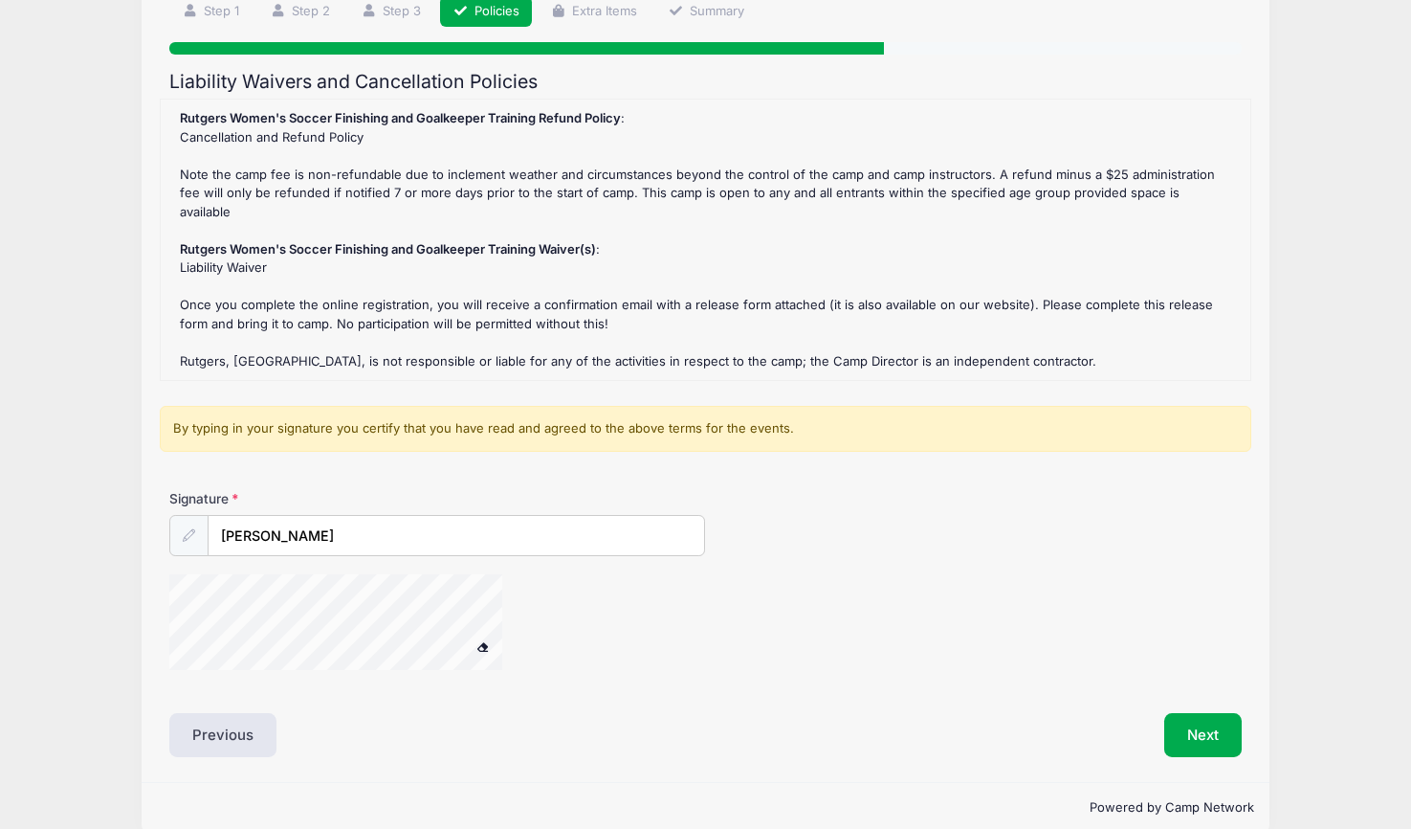
click at [483, 641] on span at bounding box center [482, 646] width 13 height 11
click at [482, 641] on span at bounding box center [482, 646] width 13 height 11
click at [1191, 713] on button "Next" at bounding box center [1202, 735] width 77 height 44
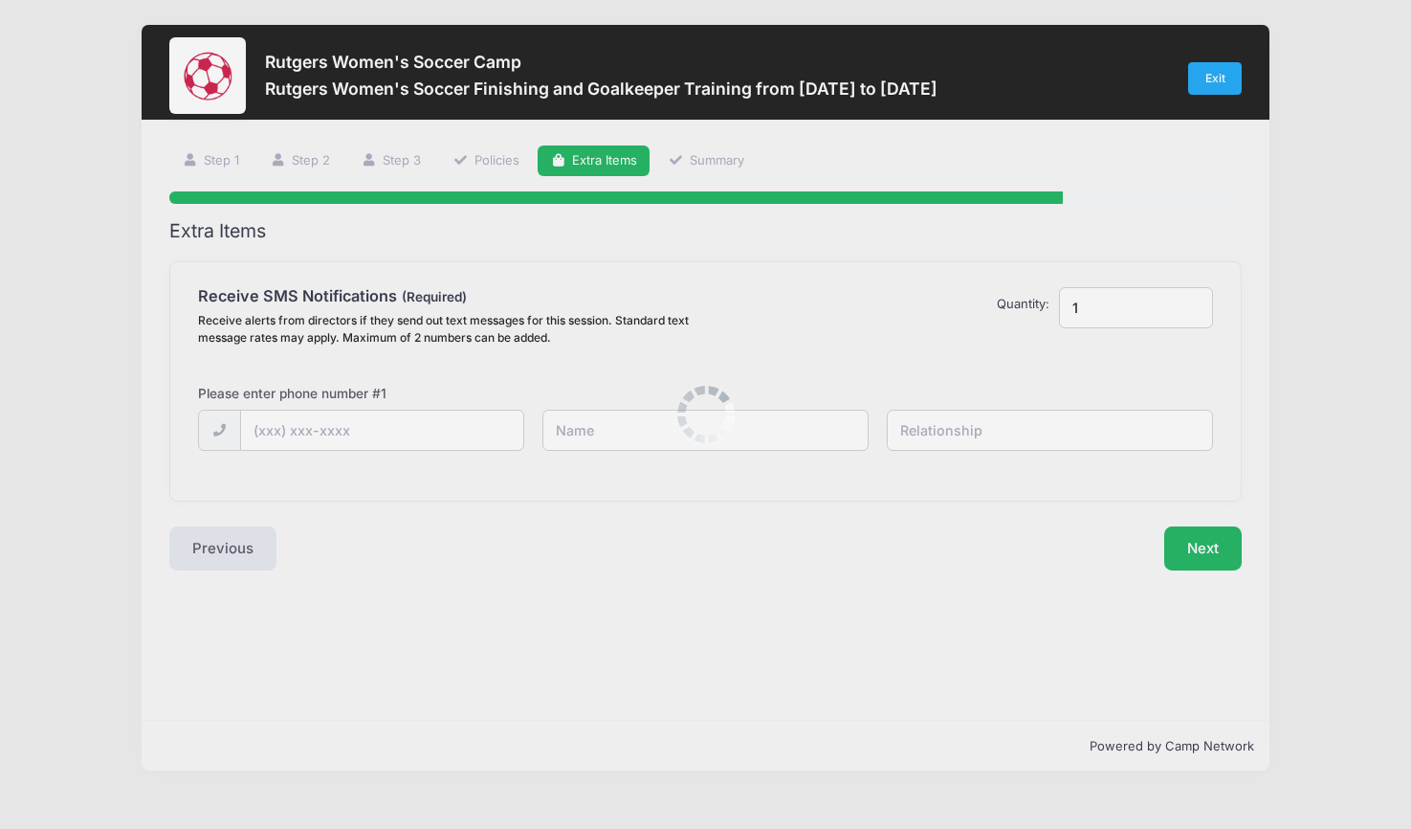
scroll to position [0, 0]
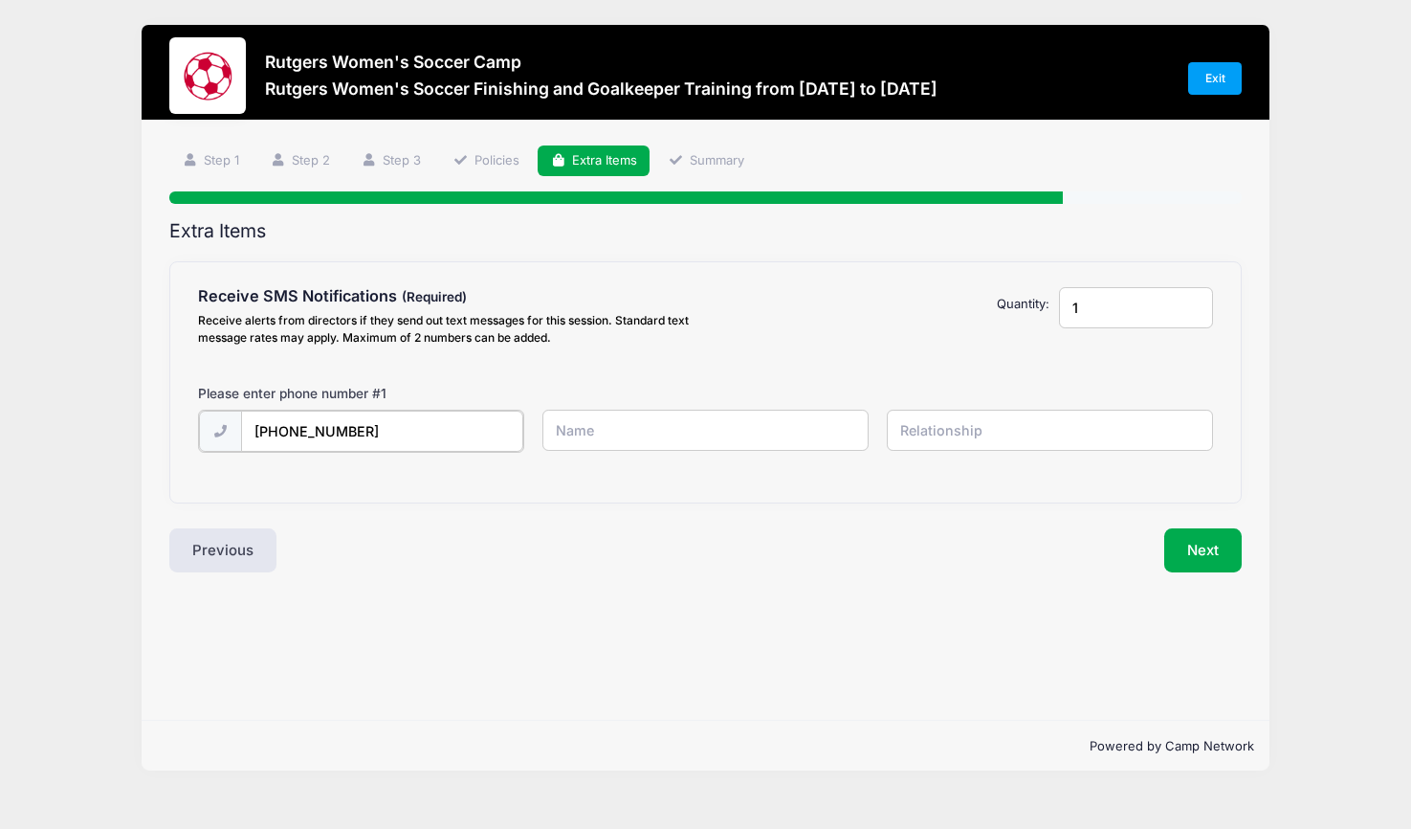
type input "[PHONE_NUMBER]"
type input "Oscar"
type input "V"
type input "Father"
click at [684, 431] on input "Oscar" at bounding box center [704, 430] width 325 height 41
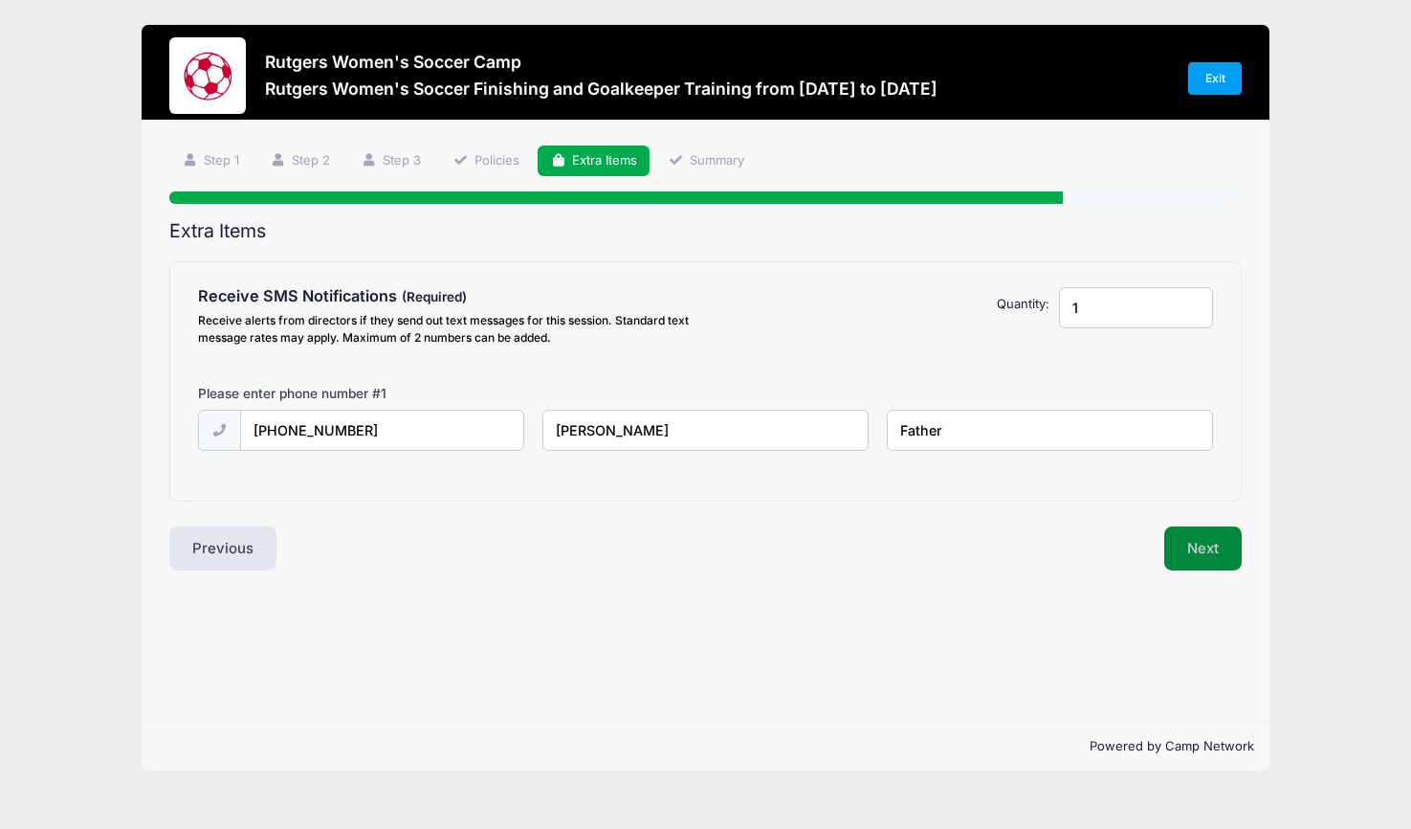
type input "[PERSON_NAME]"
click at [1195, 534] on button "Next" at bounding box center [1202, 548] width 77 height 44
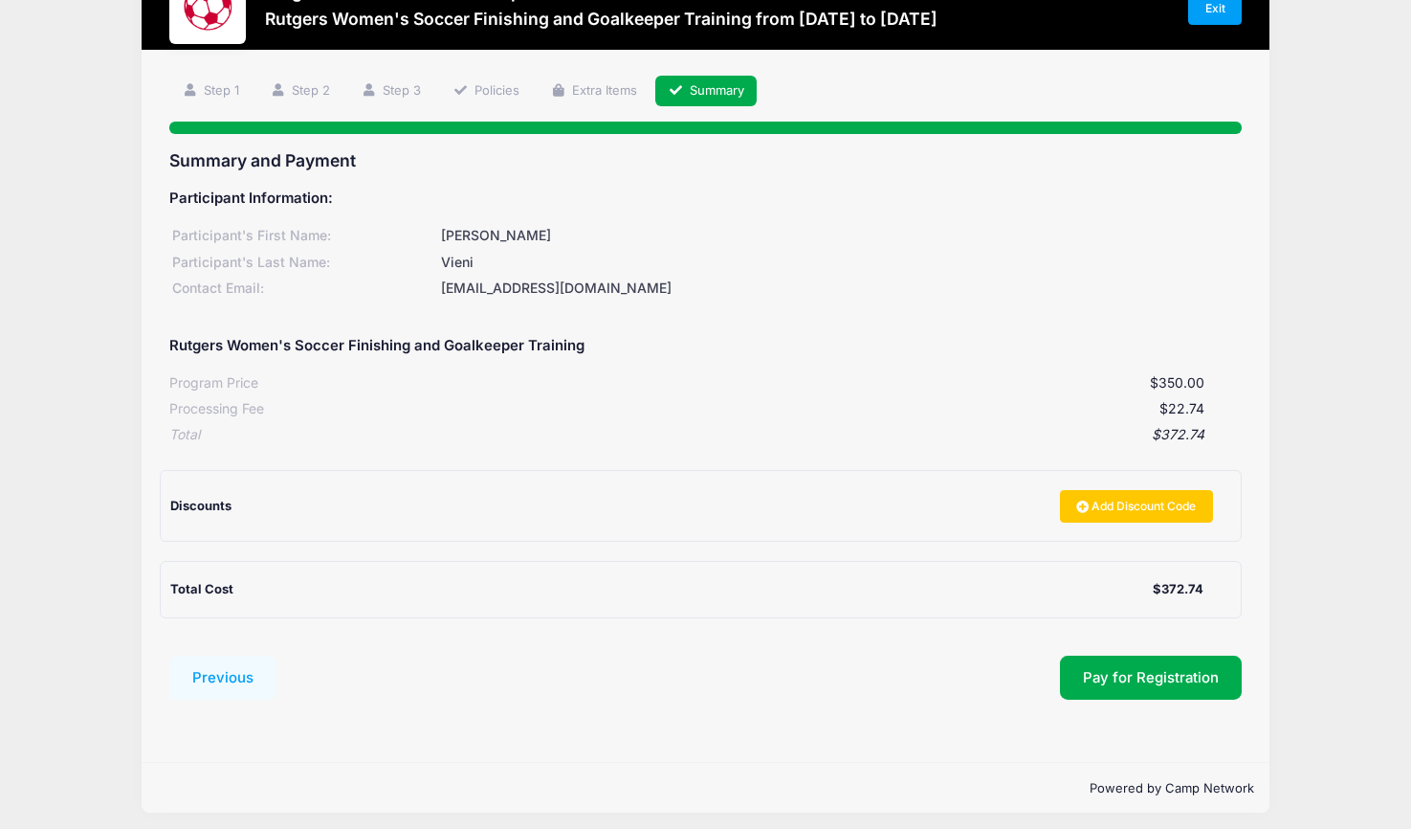
scroll to position [69, 0]
